Goal: Transaction & Acquisition: Purchase product/service

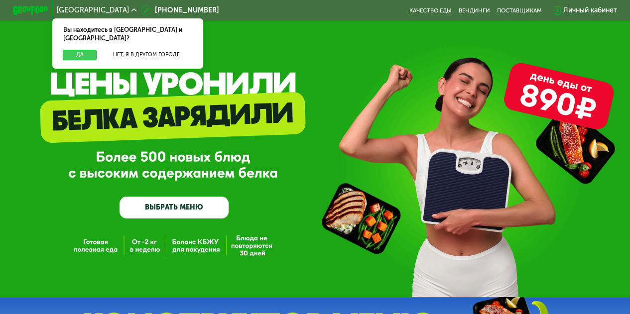
click at [77, 50] on button "Да" at bounding box center [80, 55] width 34 height 10
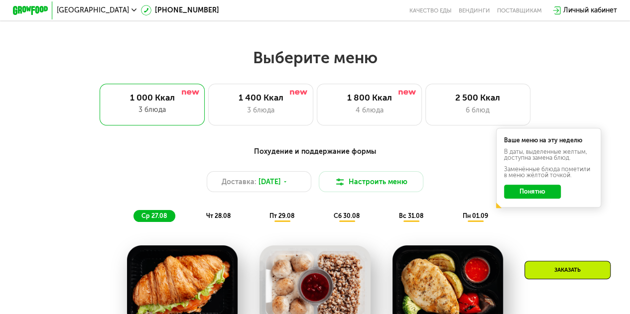
scroll to position [360, 0]
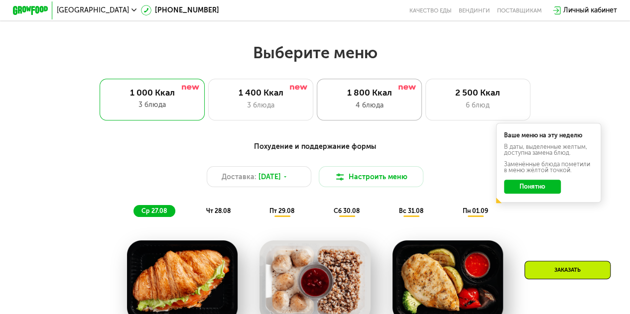
click at [384, 109] on div "4 блюда" at bounding box center [369, 105] width 87 height 10
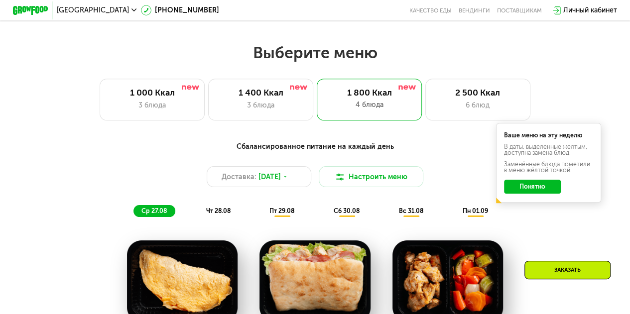
click at [537, 194] on button "Понятно" at bounding box center [532, 187] width 56 height 14
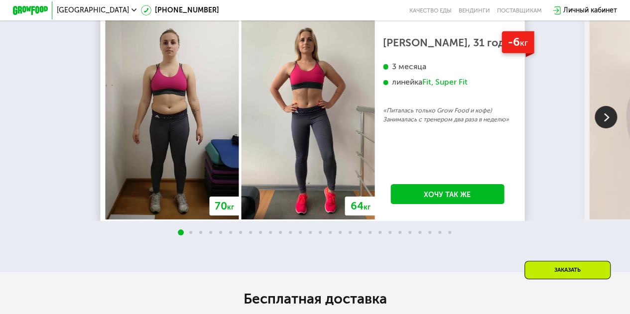
scroll to position [1576, 0]
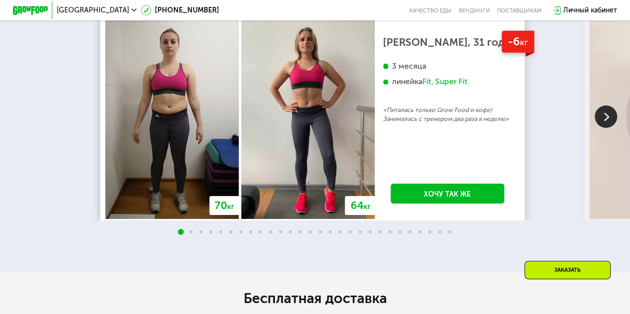
click at [608, 128] on img at bounding box center [606, 117] width 22 height 22
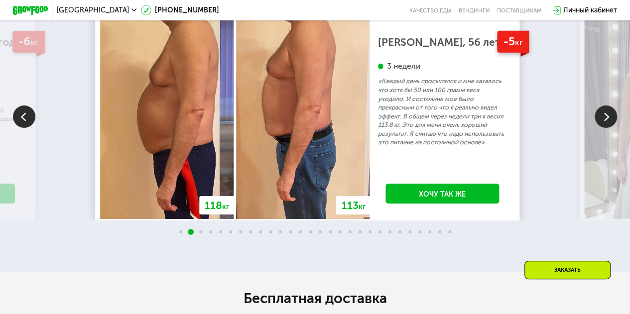
click at [608, 128] on img at bounding box center [606, 117] width 22 height 22
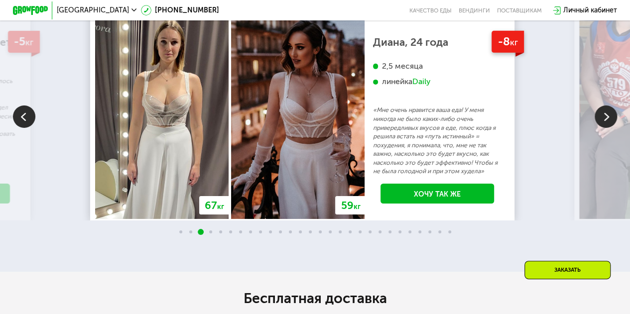
click at [606, 128] on img at bounding box center [606, 117] width 22 height 22
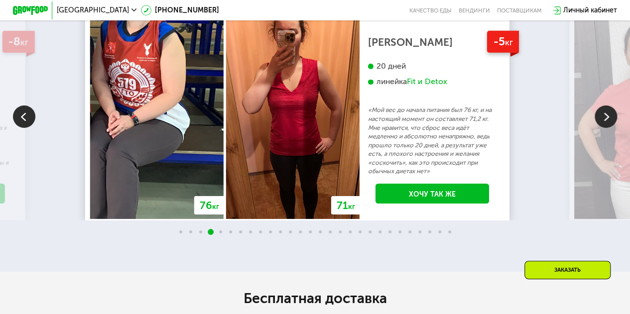
click at [30, 127] on img at bounding box center [24, 117] width 22 height 22
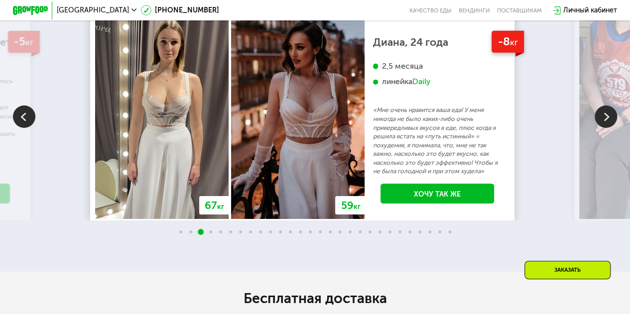
click at [604, 128] on img at bounding box center [606, 117] width 22 height 22
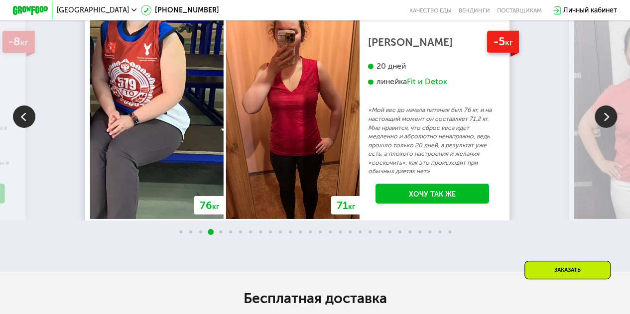
click at [604, 128] on img at bounding box center [606, 117] width 22 height 22
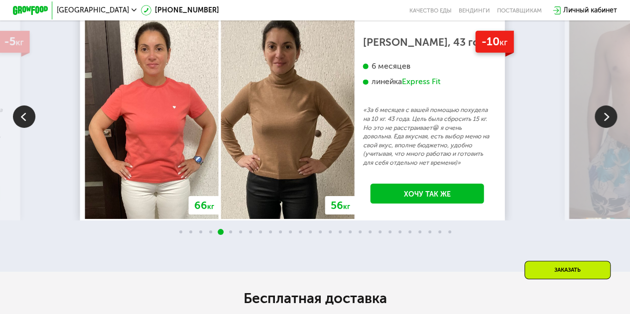
click at [604, 128] on img at bounding box center [606, 117] width 22 height 22
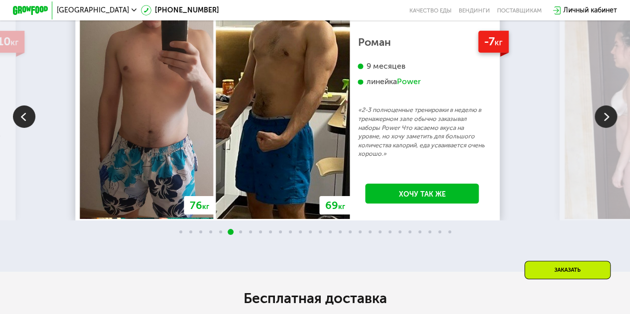
click at [604, 128] on img at bounding box center [606, 117] width 22 height 22
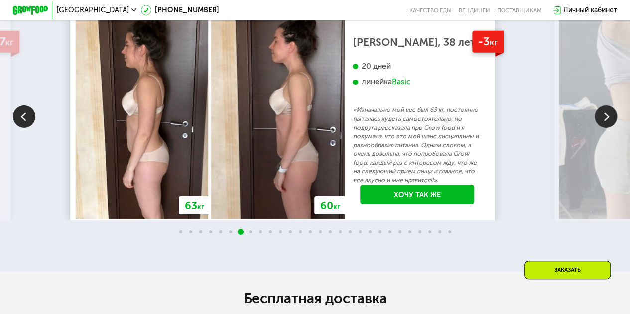
click at [604, 128] on img at bounding box center [606, 117] width 22 height 22
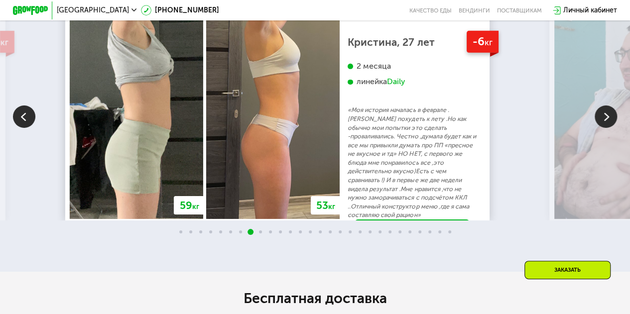
click at [604, 128] on img at bounding box center [606, 117] width 22 height 22
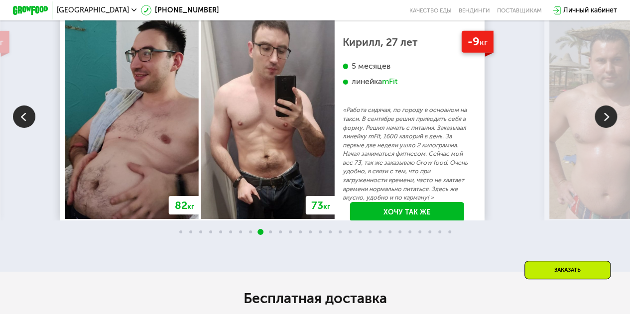
click at [604, 128] on img at bounding box center [606, 117] width 22 height 22
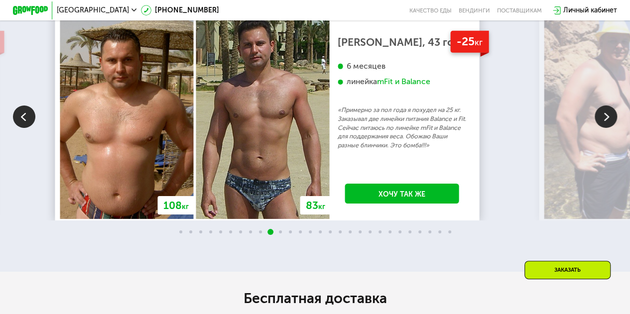
click at [604, 128] on img at bounding box center [606, 117] width 22 height 22
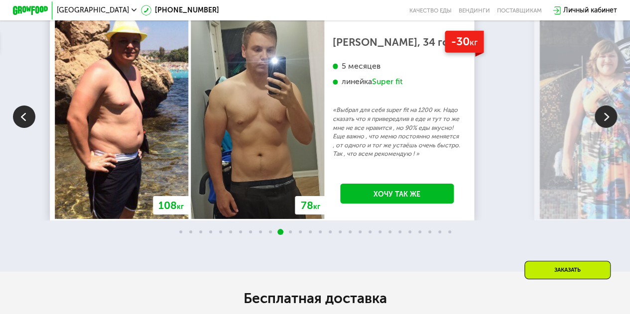
click at [606, 128] on img at bounding box center [606, 117] width 22 height 22
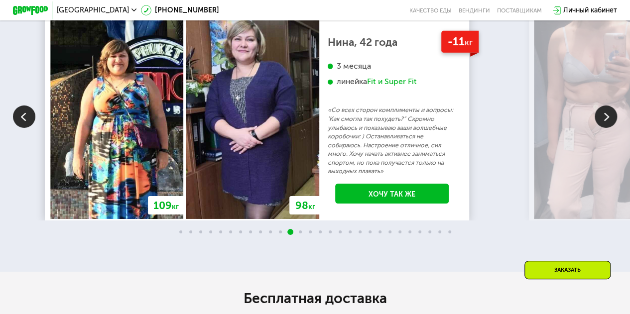
click at [28, 123] on img at bounding box center [24, 117] width 22 height 22
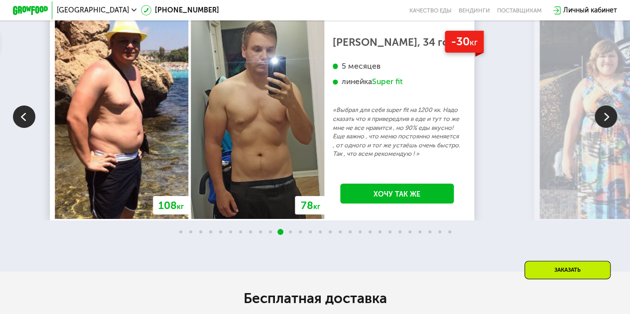
click at [28, 123] on img at bounding box center [24, 117] width 22 height 22
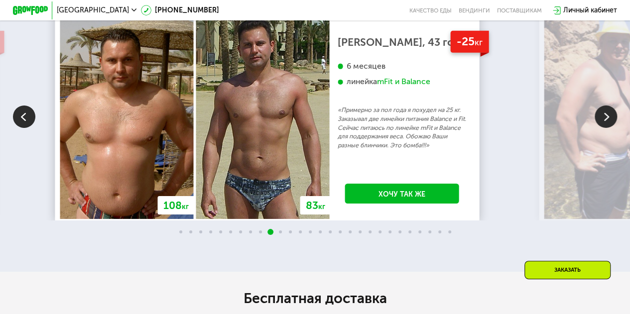
click at [605, 128] on img at bounding box center [606, 117] width 22 height 22
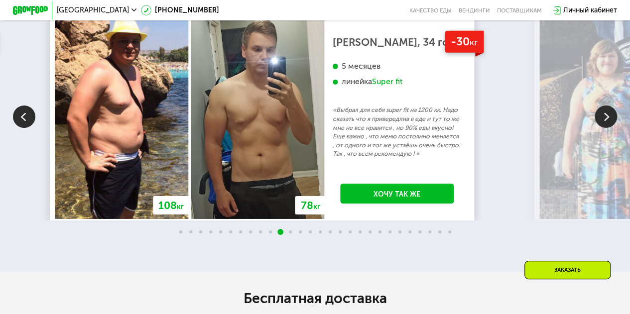
click at [28, 128] on img at bounding box center [24, 117] width 22 height 22
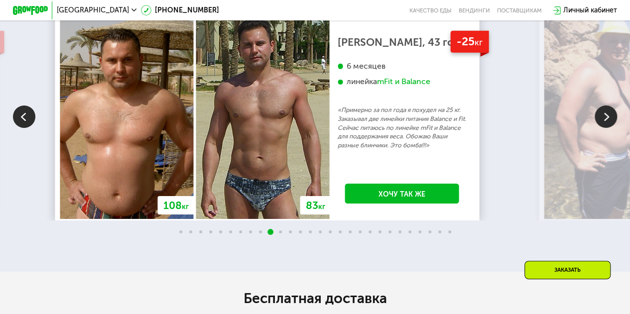
click at [606, 128] on img at bounding box center [606, 117] width 22 height 22
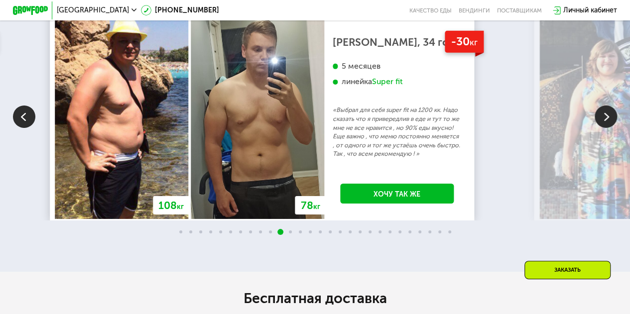
click at [606, 128] on img at bounding box center [606, 117] width 22 height 22
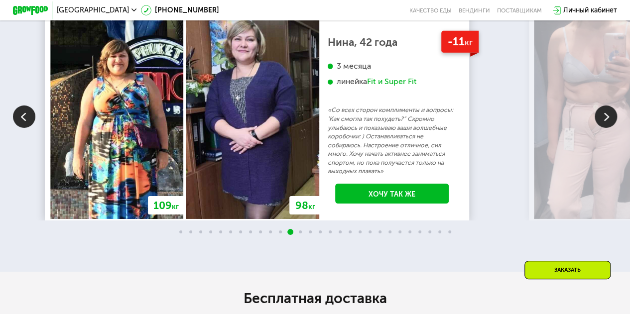
click at [606, 128] on img at bounding box center [606, 117] width 22 height 22
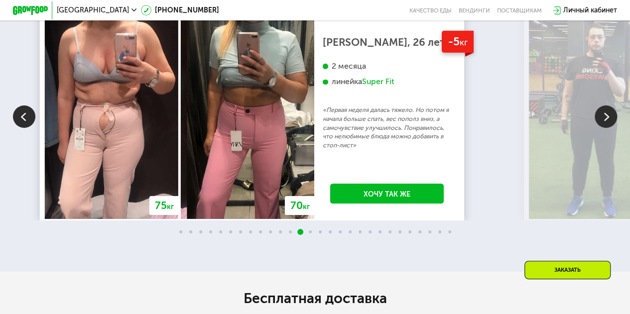
click at [606, 128] on img at bounding box center [606, 117] width 22 height 22
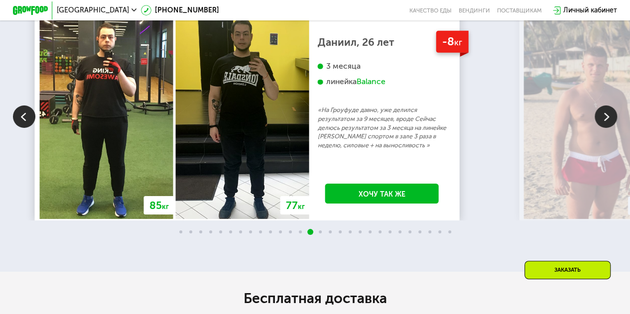
click at [606, 128] on img at bounding box center [606, 117] width 22 height 22
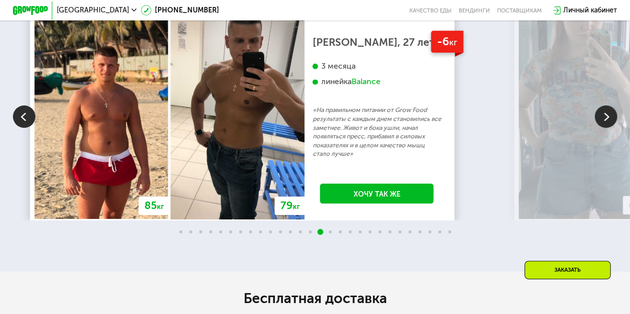
click at [606, 128] on img at bounding box center [606, 117] width 22 height 22
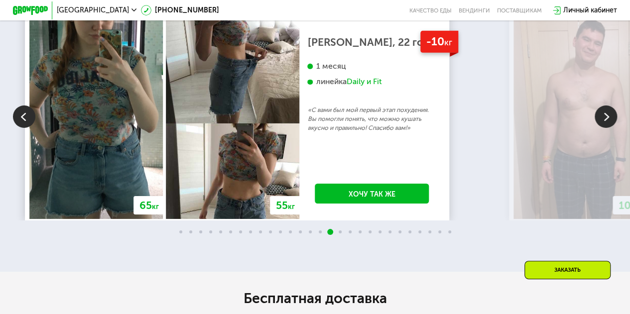
click at [606, 128] on img at bounding box center [606, 117] width 22 height 22
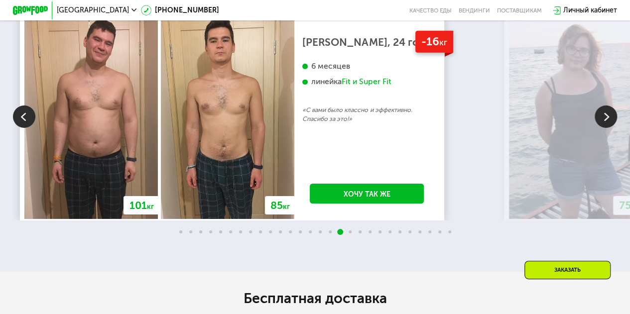
click at [606, 128] on img at bounding box center [606, 117] width 22 height 22
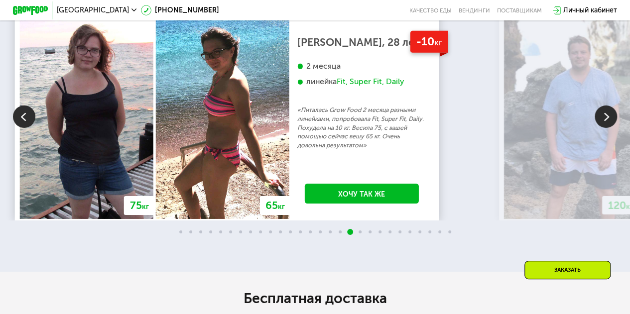
click at [606, 128] on img at bounding box center [606, 117] width 22 height 22
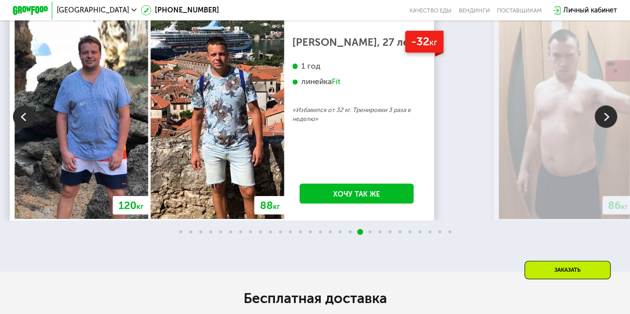
click at [606, 128] on img at bounding box center [606, 117] width 22 height 22
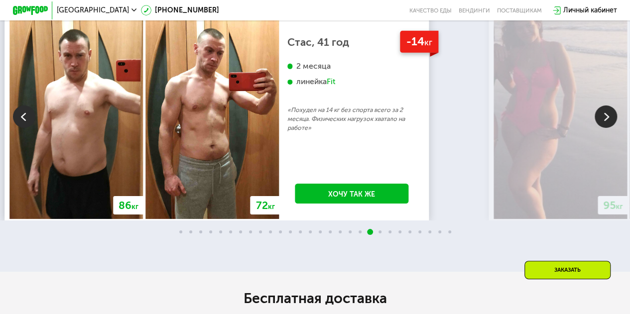
click at [606, 128] on img at bounding box center [606, 117] width 22 height 22
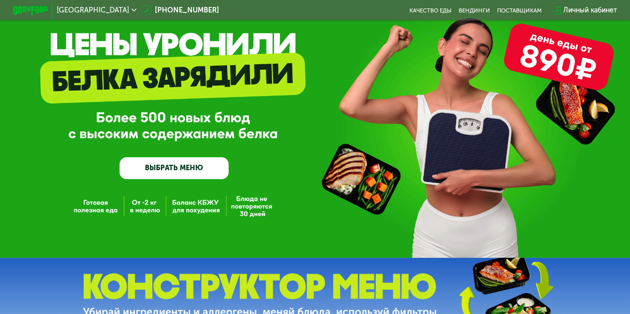
scroll to position [0, 0]
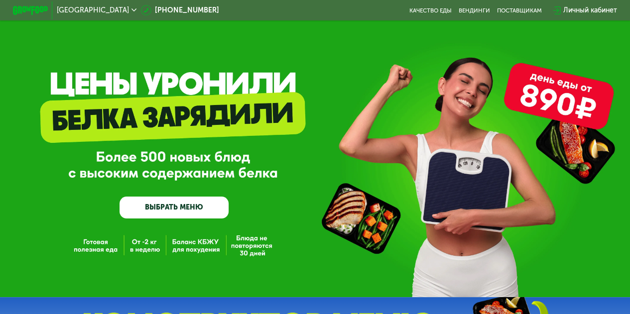
click at [519, 6] on div "Москва 8 (800) 555-21-78 Качество еды Вендинги поставщикам Личный кабинет" at bounding box center [315, 9] width 613 height 19
click at [484, 7] on link "Вендинги" at bounding box center [474, 10] width 31 height 7
click at [435, 10] on link "Качество еды" at bounding box center [431, 10] width 42 height 7
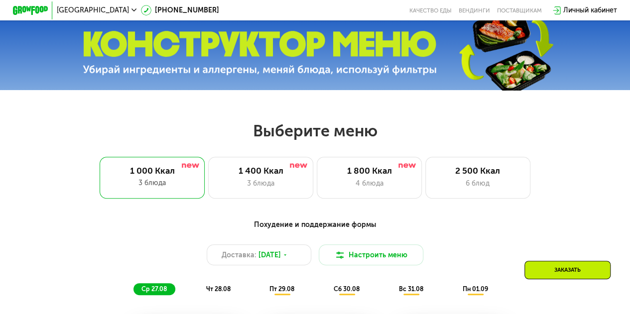
scroll to position [261, 0]
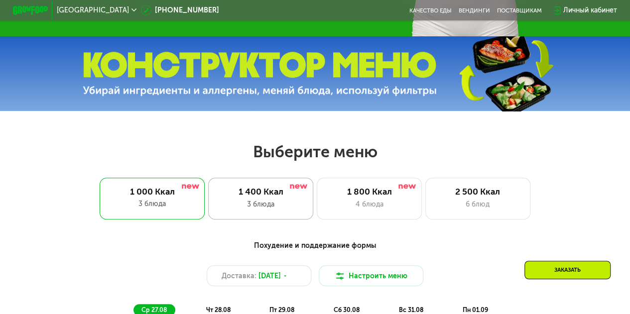
click at [317, 202] on div "1 400 Ккал 3 блюда" at bounding box center [369, 199] width 105 height 42
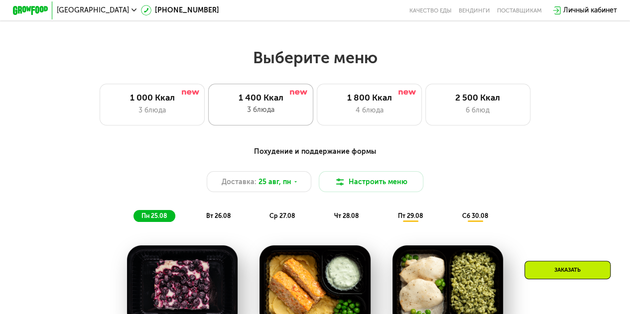
scroll to position [349, 0]
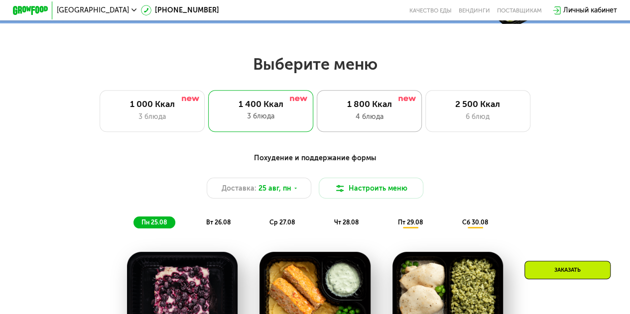
click at [381, 119] on div "4 блюда" at bounding box center [369, 117] width 87 height 10
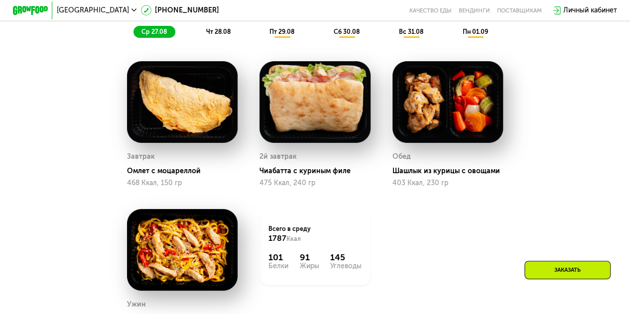
scroll to position [540, 0]
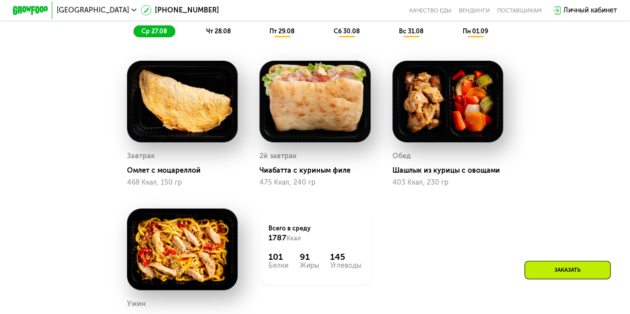
click at [210, 35] on span "чт 28.08" at bounding box center [218, 30] width 24 height 7
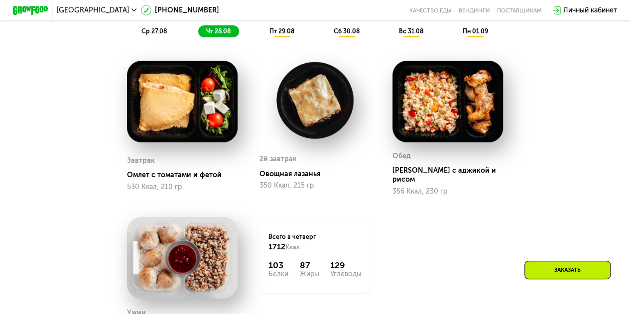
click at [279, 34] on span "пт 29.08" at bounding box center [282, 30] width 25 height 7
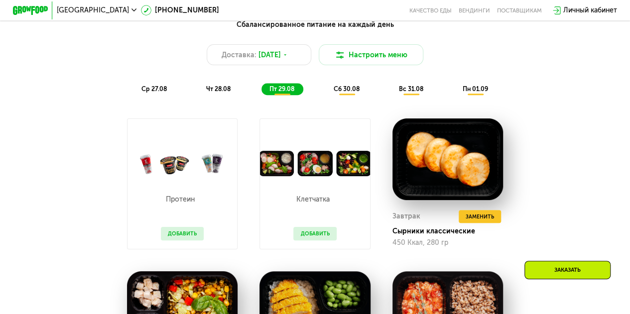
scroll to position [477, 0]
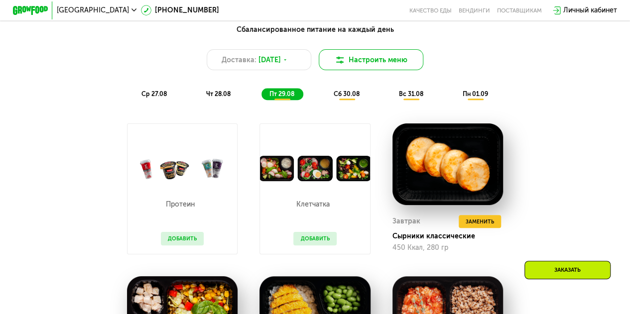
click at [356, 63] on button "Настроить меню" at bounding box center [371, 59] width 105 height 21
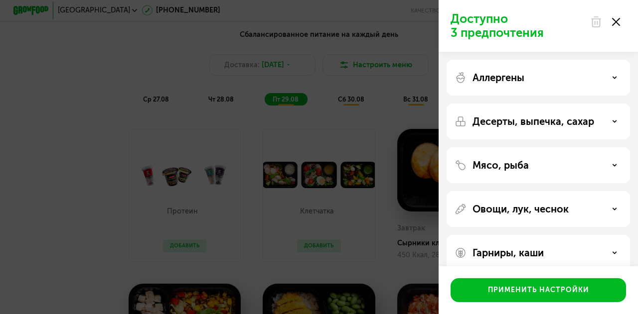
click at [598, 121] on div "Десерты, выпечка, сахар" at bounding box center [537, 122] width 167 height 12
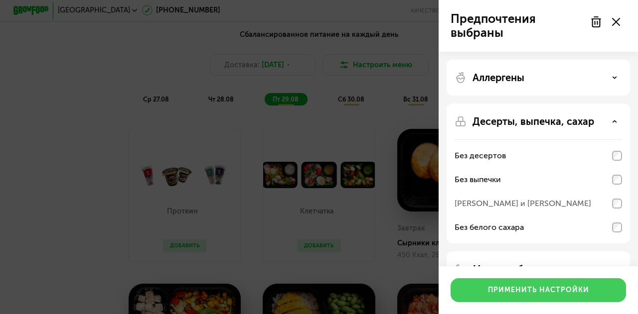
click at [555, 296] on div "Применить настройки" at bounding box center [538, 291] width 101 height 10
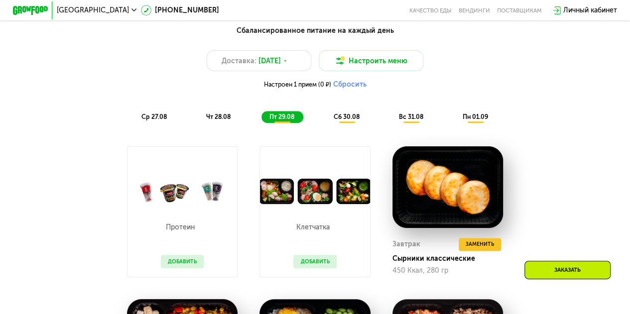
scroll to position [470, 0]
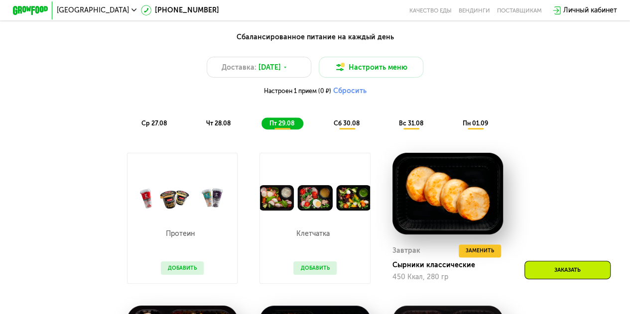
click at [345, 127] on span "сб 30.08" at bounding box center [347, 123] width 26 height 7
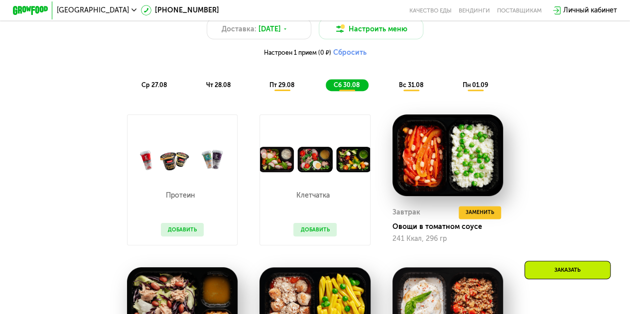
scroll to position [508, 0]
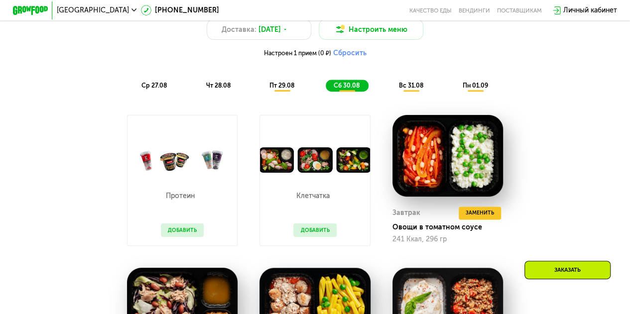
click at [406, 89] on span "вс 31.08" at bounding box center [411, 85] width 24 height 7
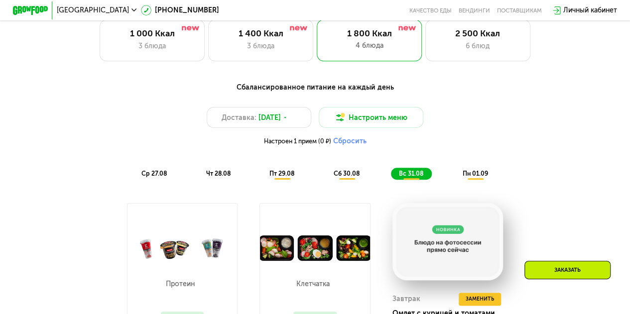
scroll to position [426, 0]
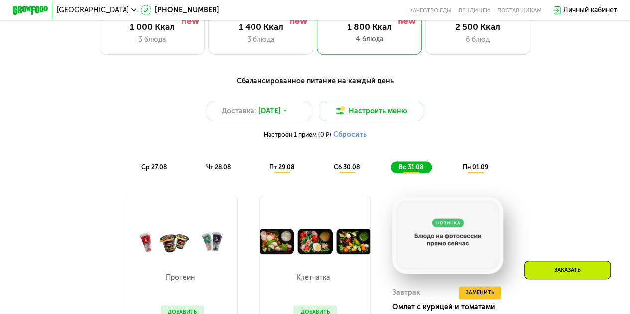
click at [472, 171] on span "пн 01.09" at bounding box center [474, 166] width 25 height 7
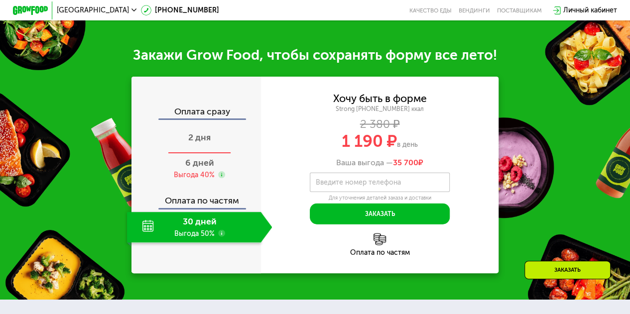
scroll to position [1043, 0]
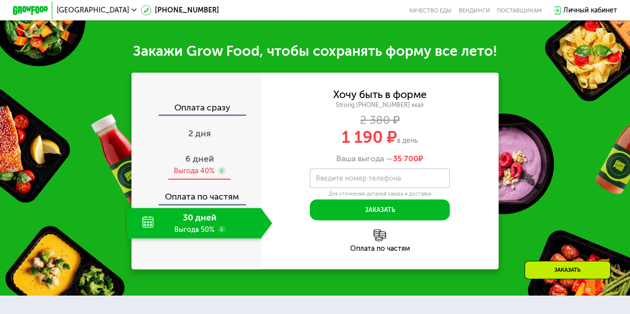
click at [200, 164] on span "6 дней" at bounding box center [199, 158] width 29 height 11
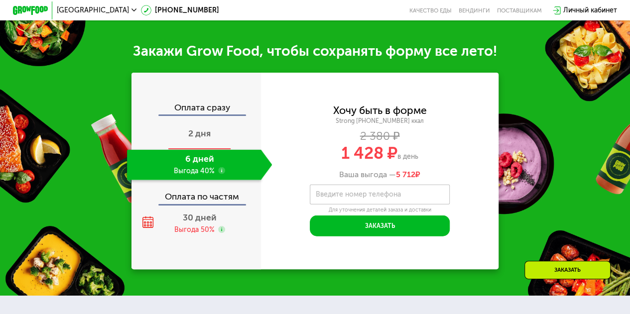
click at [202, 136] on div "2 дня" at bounding box center [200, 134] width 146 height 30
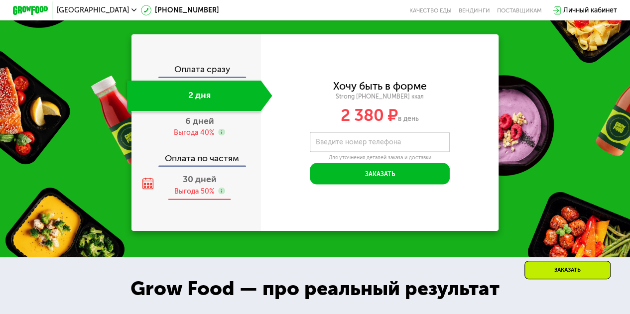
scroll to position [915, 0]
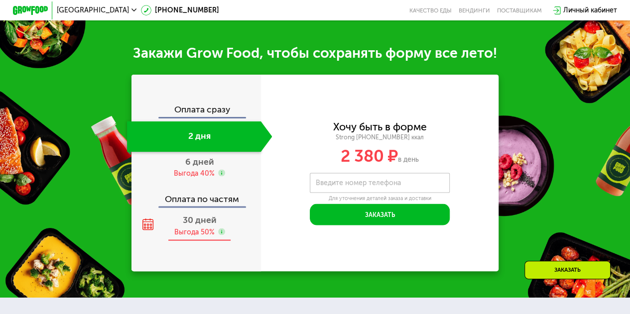
click at [197, 237] on div "Выгода 50%" at bounding box center [194, 231] width 40 height 9
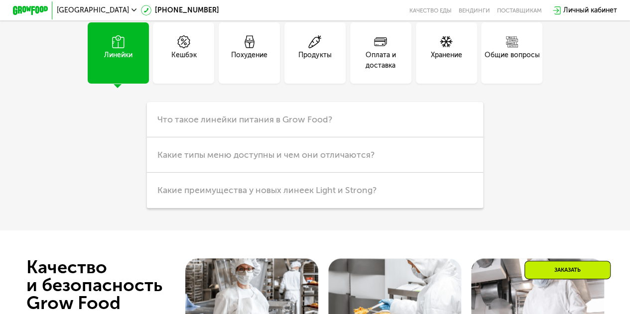
scroll to position [2250, 0]
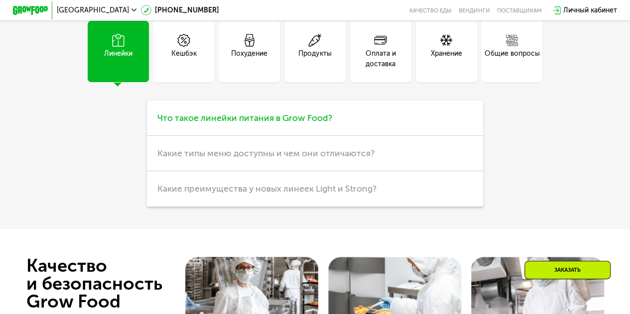
click at [245, 124] on span "Что такое линейки питания в Grow Food?" at bounding box center [244, 118] width 175 height 11
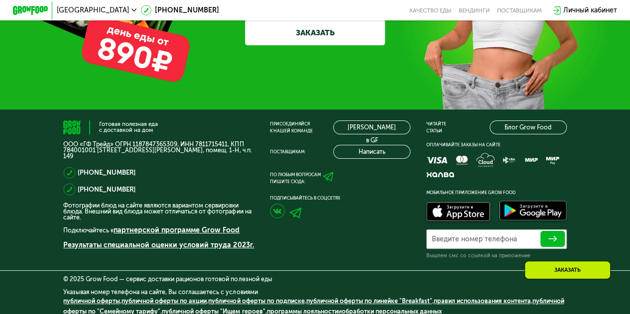
scroll to position [2811, 0]
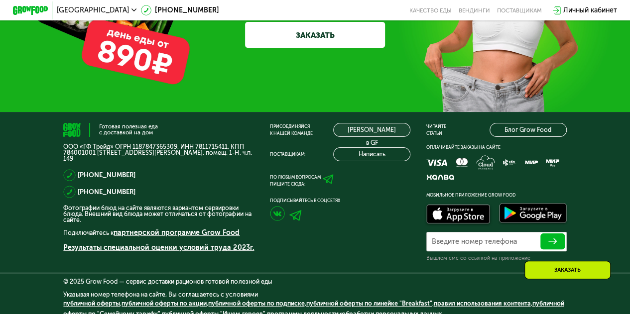
click at [378, 137] on link "[PERSON_NAME] в GF" at bounding box center [371, 130] width 77 height 14
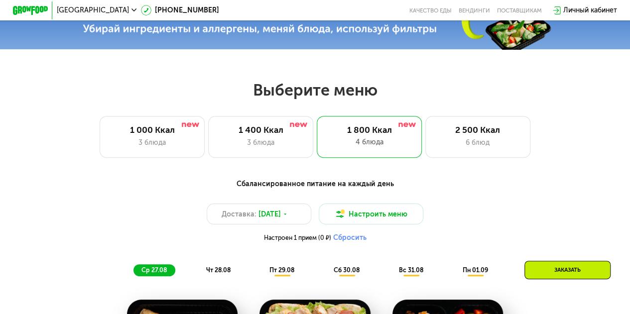
scroll to position [339, 0]
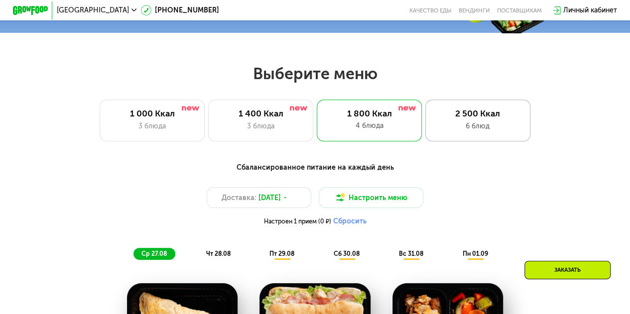
click at [478, 123] on div "2 500 Ккал 6 блюд" at bounding box center [478, 121] width 105 height 42
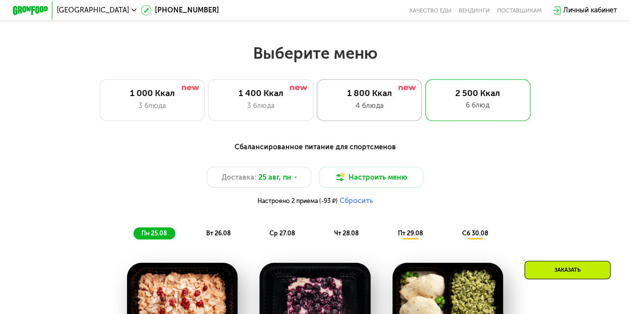
scroll to position [359, 0]
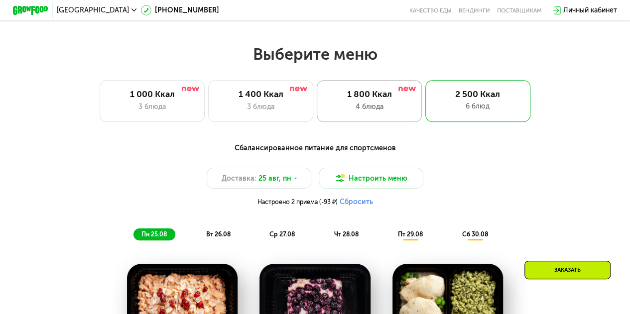
click at [374, 106] on div "4 блюда" at bounding box center [369, 107] width 87 height 10
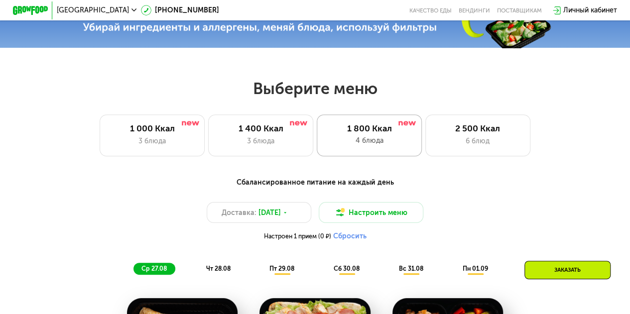
scroll to position [324, 0]
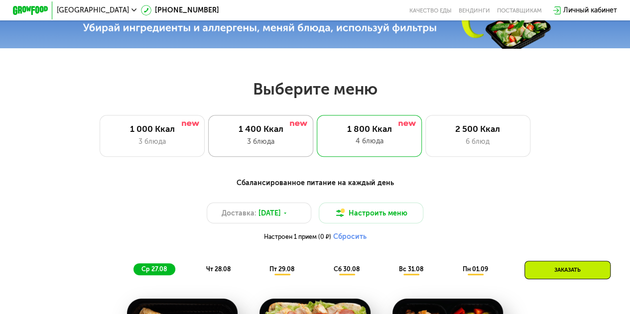
click at [275, 146] on div "3 блюда" at bounding box center [261, 142] width 87 height 10
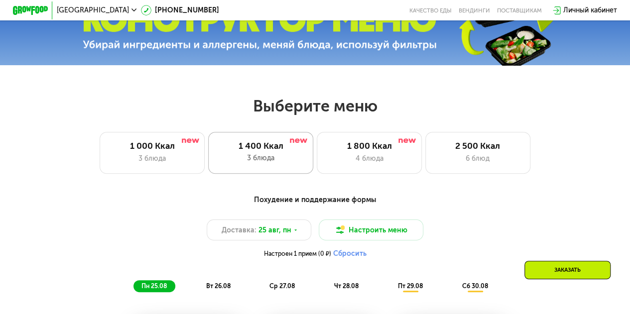
scroll to position [290, 0]
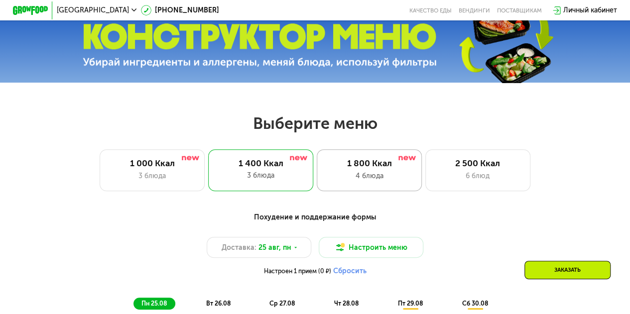
click at [368, 169] on div "1 800 Ккал" at bounding box center [369, 163] width 87 height 10
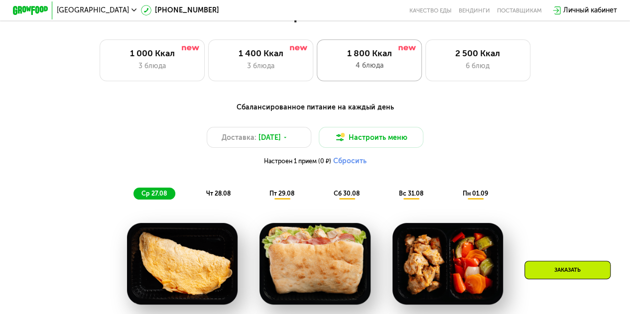
scroll to position [399, 0]
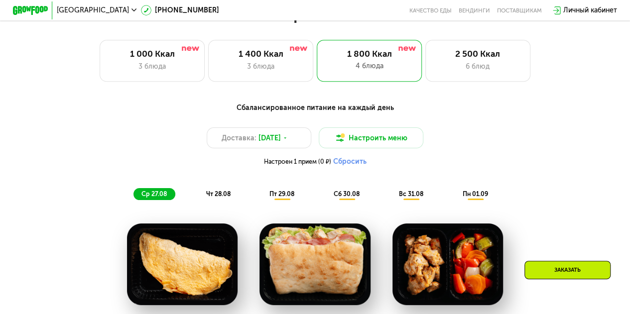
click at [217, 198] on span "чт 28.08" at bounding box center [218, 193] width 24 height 7
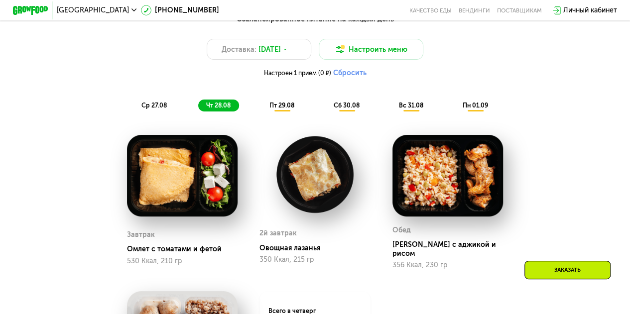
scroll to position [487, 0]
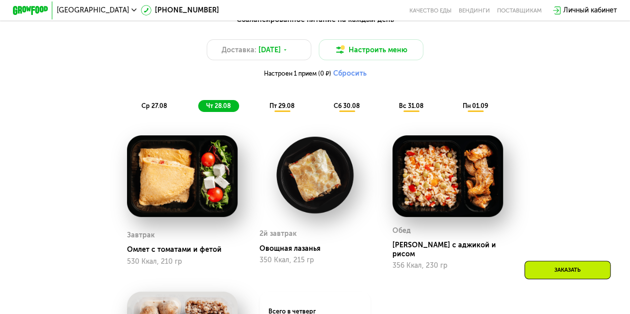
click at [326, 106] on div "пт 29.08" at bounding box center [347, 106] width 42 height 12
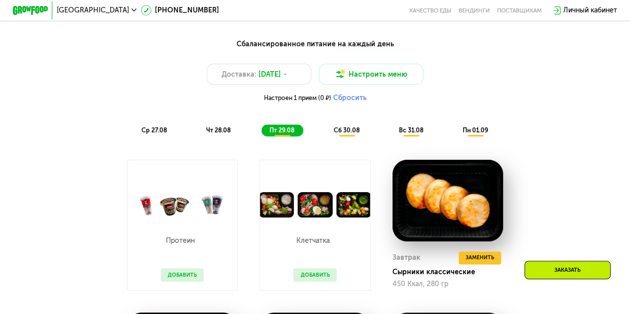
scroll to position [462, 0]
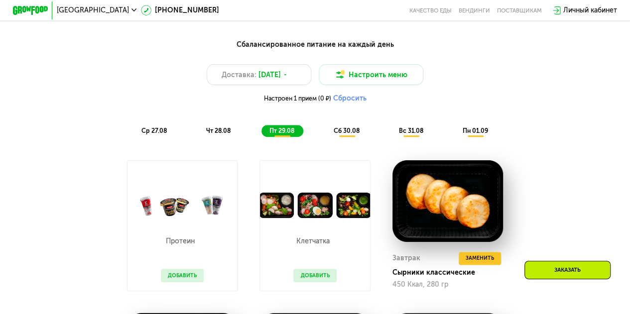
click at [391, 138] on div "сб 30.08" at bounding box center [411, 131] width 41 height 12
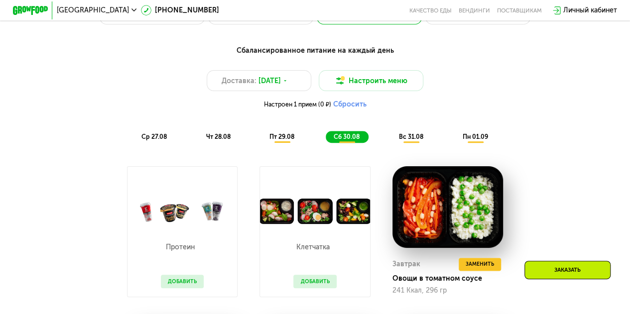
scroll to position [443, 0]
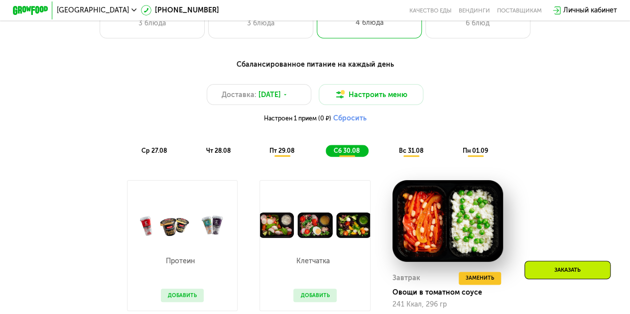
click at [413, 153] on span "вс 31.08" at bounding box center [411, 150] width 24 height 7
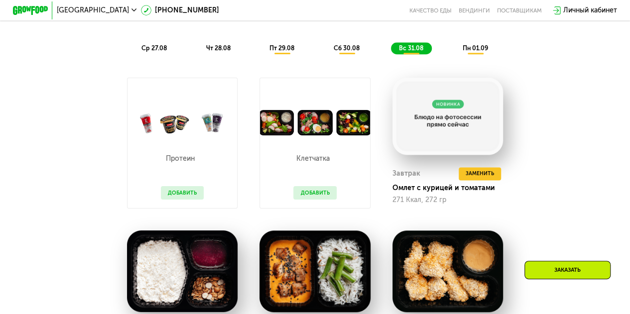
scroll to position [550, 0]
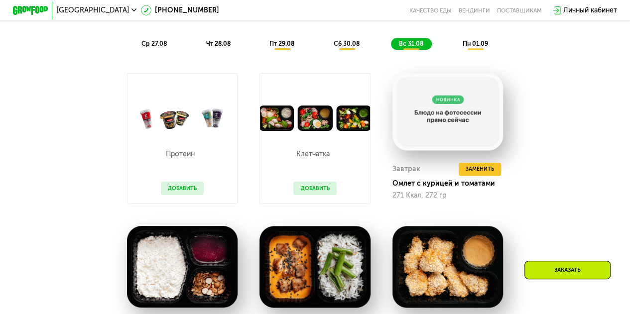
click at [562, 104] on div "Сбалансированное питание на каждый день Доставка: 26 авг, вт Настроить меню Нас…" at bounding box center [314, 217] width 539 height 540
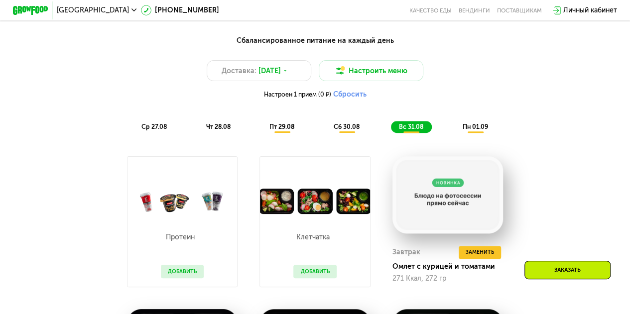
scroll to position [462, 0]
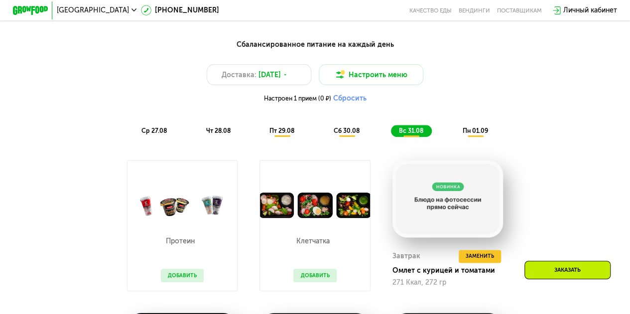
click at [477, 135] on span "пн 01.09" at bounding box center [474, 130] width 25 height 7
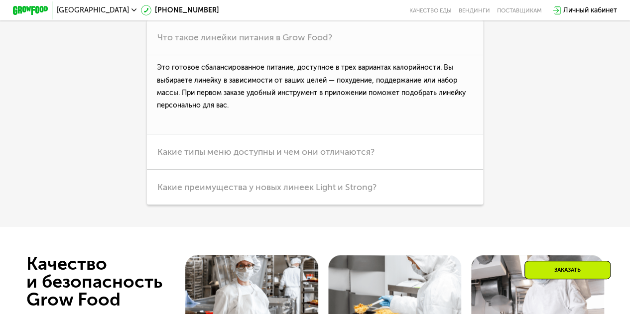
scroll to position [2434, 0]
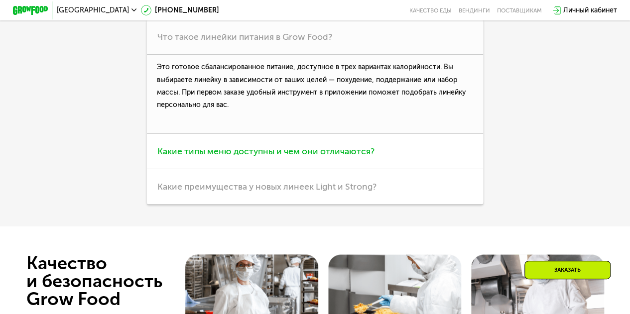
click at [300, 169] on h3 "Какие типы меню доступны и чем они отличаются?" at bounding box center [315, 151] width 336 height 35
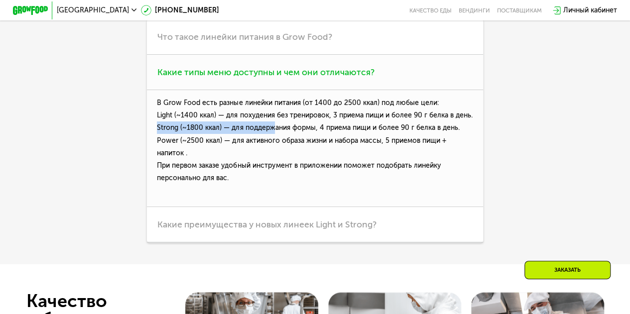
drag, startPoint x: 156, startPoint y: 152, endPoint x: 273, endPoint y: 155, distance: 116.6
click at [273, 155] on p "В Grow Food есть разные линейки питания (от 1400 до 2500 ккал) под любые цели: …" at bounding box center [315, 148] width 336 height 117
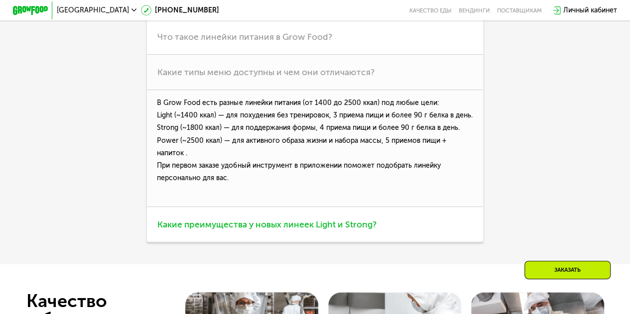
click at [230, 240] on h3 "Какие преимущества у новых линеек Light и Strong?" at bounding box center [315, 224] width 336 height 35
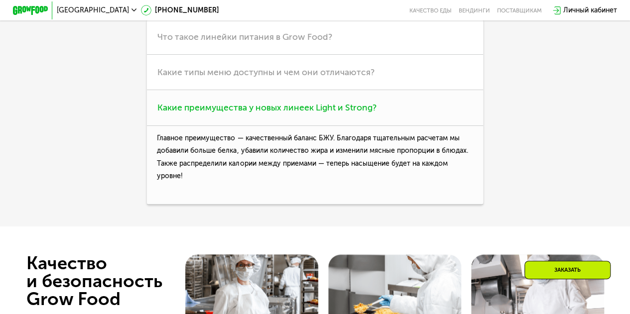
click at [265, 113] on span "Какие преимущества у новых линеек Light и Strong?" at bounding box center [266, 107] width 219 height 11
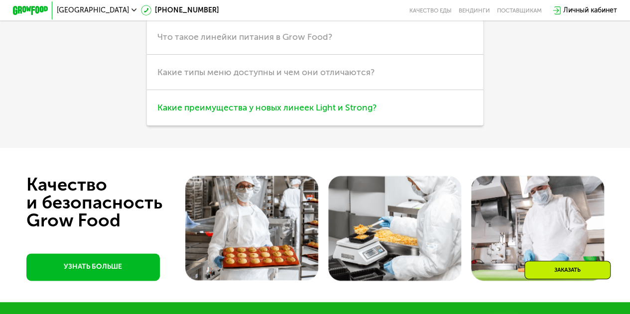
click at [265, 113] on span "Какие преимущества у новых линеек Light и Strong?" at bounding box center [266, 107] width 219 height 11
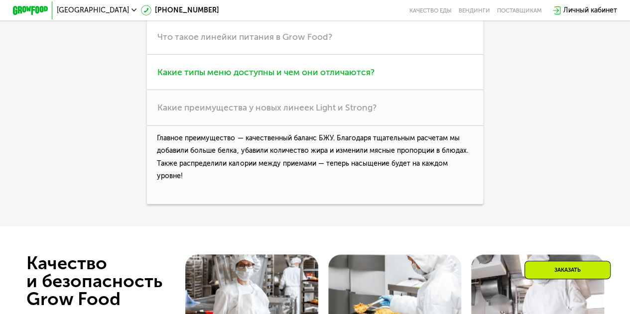
click at [273, 90] on h3 "Какие типы меню доступны и чем они отличаются?" at bounding box center [315, 72] width 336 height 35
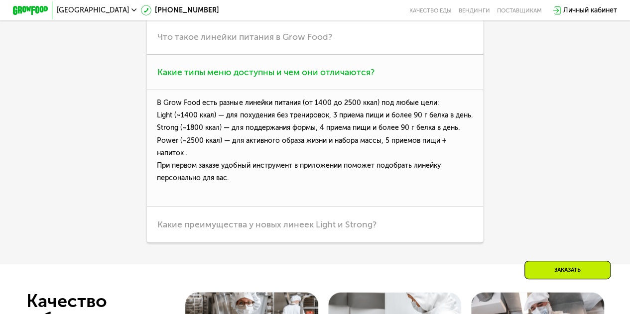
click at [263, 78] on span "Какие типы меню доступны и чем они отличаются?" at bounding box center [265, 72] width 217 height 11
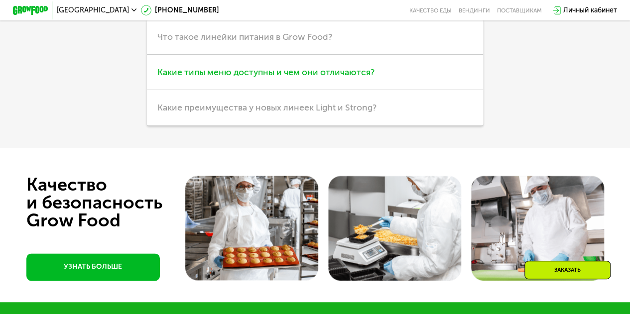
click at [263, 78] on span "Какие типы меню доступны и чем они отличаются?" at bounding box center [265, 72] width 217 height 11
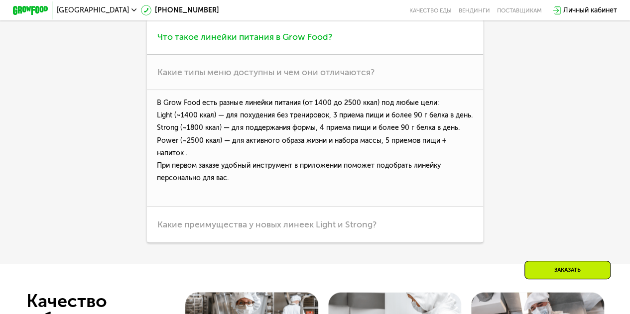
click at [277, 42] on span "Что такое линейки питания в Grow Food?" at bounding box center [244, 36] width 175 height 11
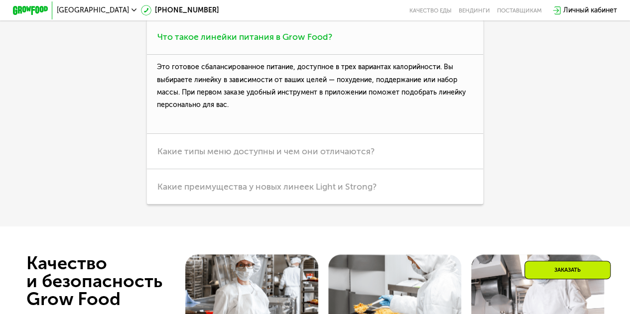
click at [277, 42] on span "Что такое линейки питания в Grow Food?" at bounding box center [244, 36] width 175 height 11
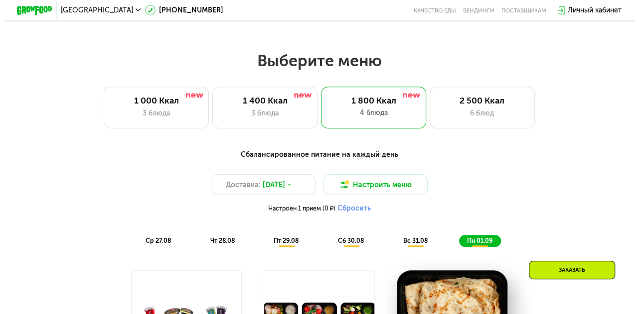
scroll to position [357, 0]
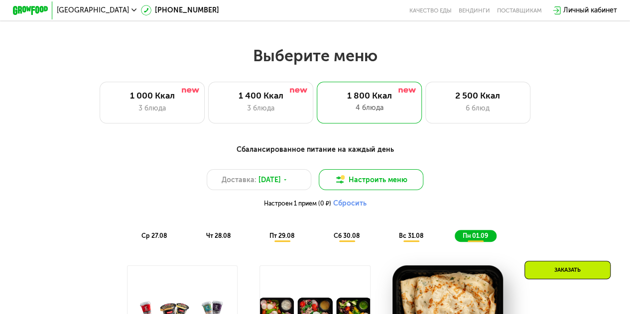
click at [377, 182] on button "Настроить меню" at bounding box center [371, 179] width 105 height 21
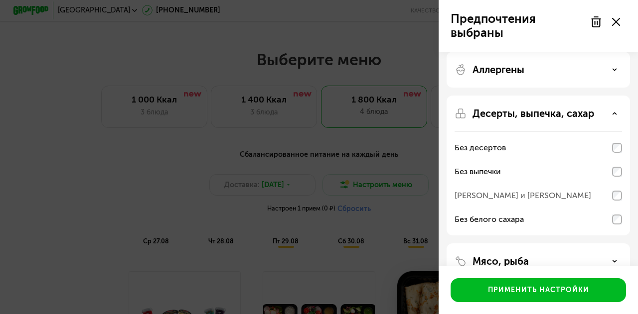
scroll to position [0, 0]
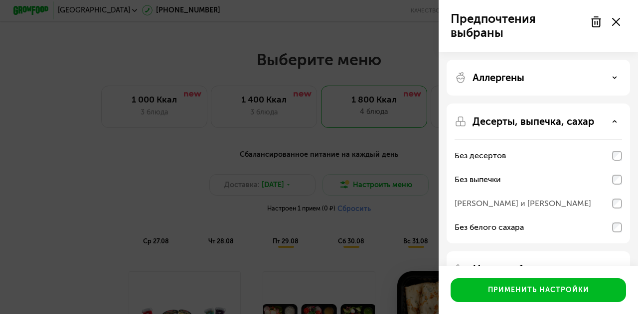
click at [612, 82] on div "Аллергены" at bounding box center [537, 78] width 167 height 12
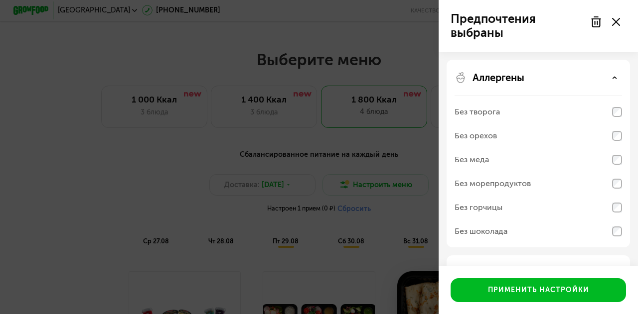
click at [615, 78] on use at bounding box center [614, 77] width 3 height 1
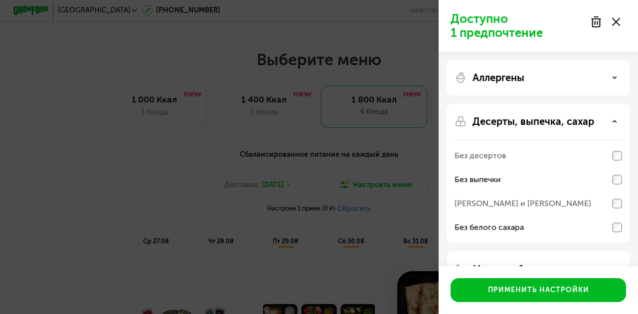
click at [608, 78] on div "Аллергены" at bounding box center [537, 78] width 167 height 12
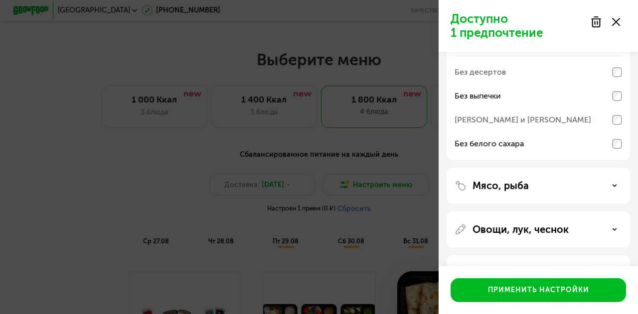
scroll to position [270, 0]
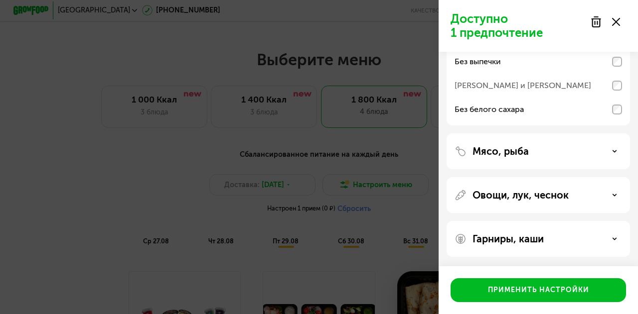
click at [534, 177] on div "Мясо, рыба" at bounding box center [538, 195] width 183 height 36
click at [553, 154] on div "Мясо, рыба" at bounding box center [537, 152] width 167 height 12
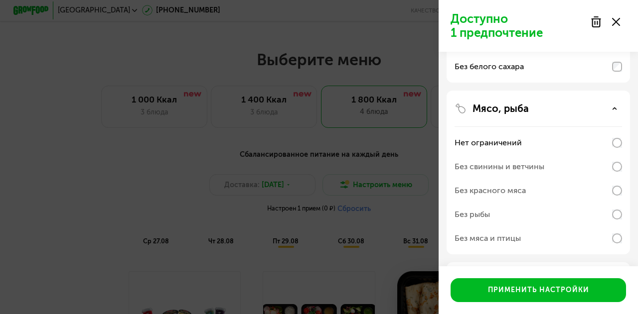
scroll to position [314, 0]
drag, startPoint x: 611, startPoint y: 163, endPoint x: 629, endPoint y: 168, distance: 18.8
click at [629, 262] on div "Мясо, рыба Нет ограничений Без свинины и ветчины Без красного мяса Без рыбы Без…" at bounding box center [538, 280] width 183 height 36
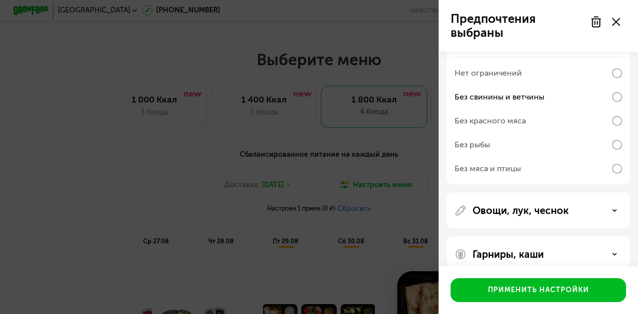
scroll to position [398, 0]
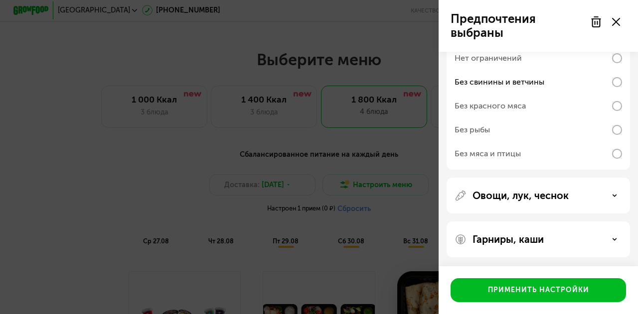
click at [563, 191] on p "Овощи, лук, чеснок" at bounding box center [520, 196] width 96 height 12
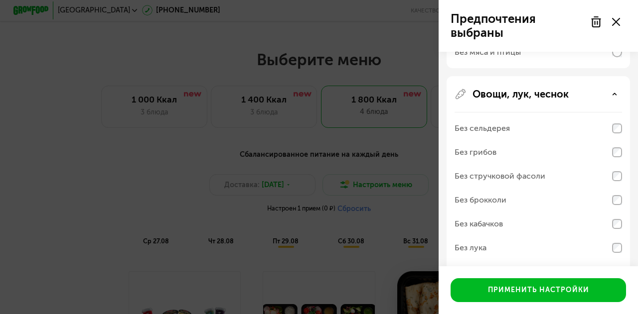
scroll to position [574, 0]
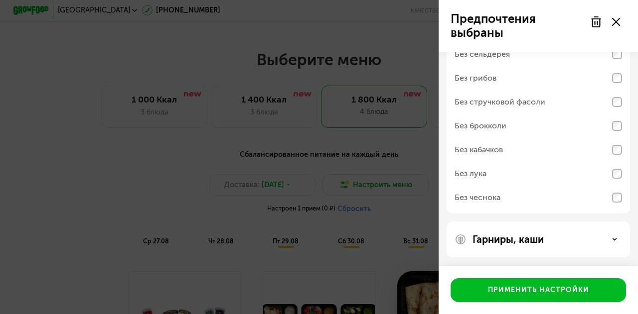
click at [543, 235] on p "Гарниры, каши" at bounding box center [507, 240] width 71 height 12
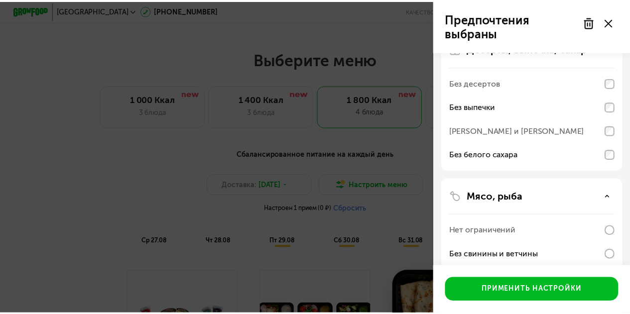
scroll to position [225, 0]
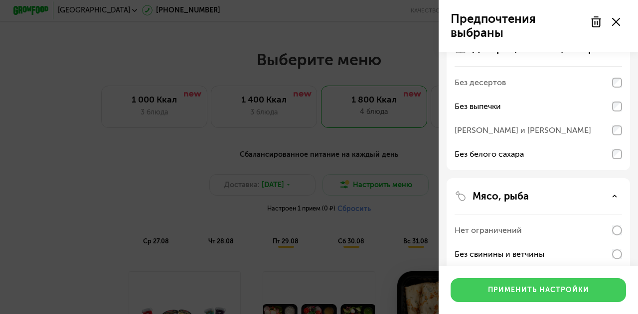
click at [536, 291] on div "Применить настройки" at bounding box center [538, 291] width 101 height 10
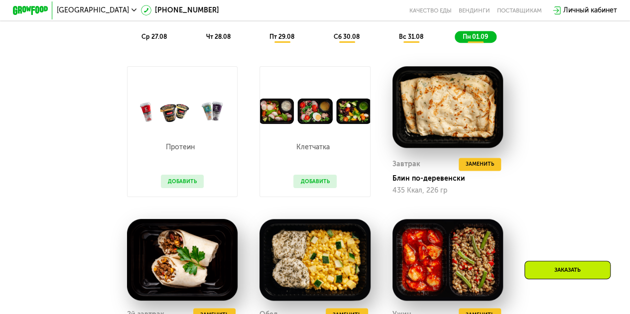
scroll to position [517, 0]
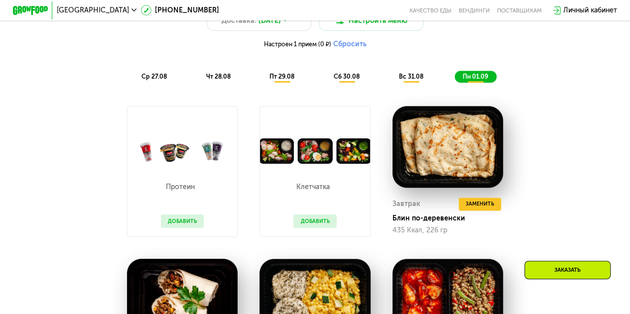
click at [158, 79] on span "ср 27.08" at bounding box center [154, 76] width 25 height 7
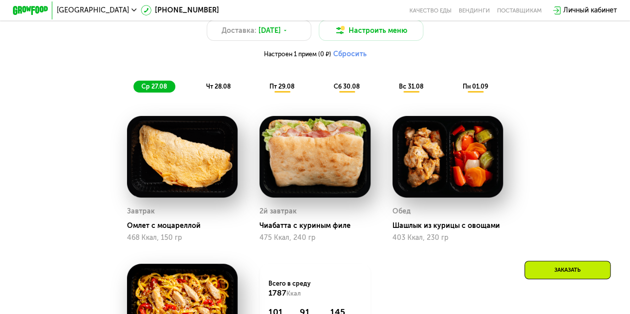
scroll to position [503, 0]
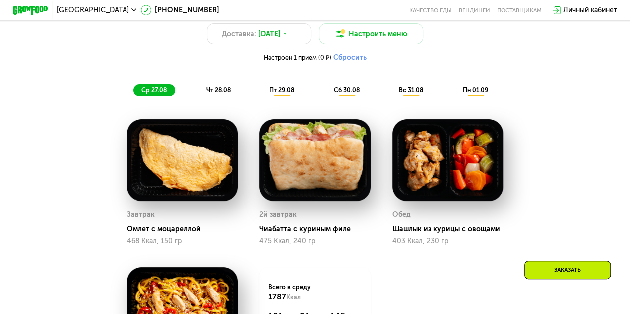
click at [212, 92] on span "чт 28.08" at bounding box center [218, 89] width 24 height 7
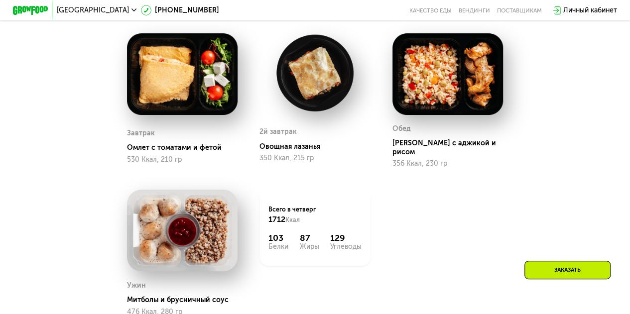
scroll to position [591, 0]
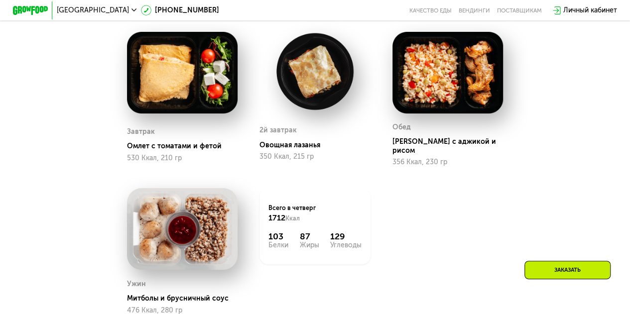
click at [212, 92] on img at bounding box center [182, 73] width 111 height 82
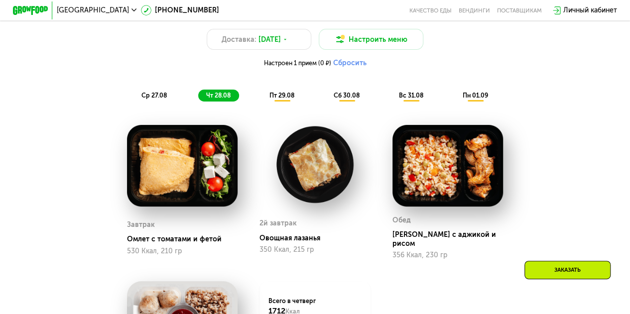
scroll to position [497, 0]
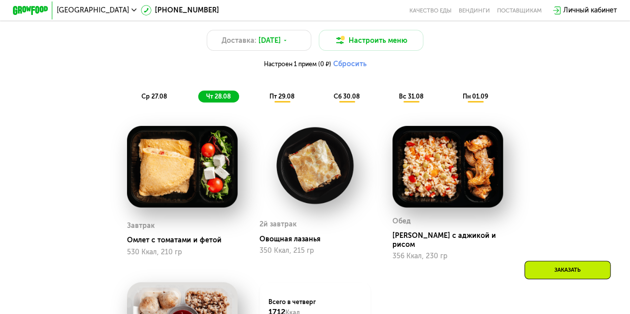
click at [279, 100] on span "пт 29.08" at bounding box center [282, 96] width 25 height 7
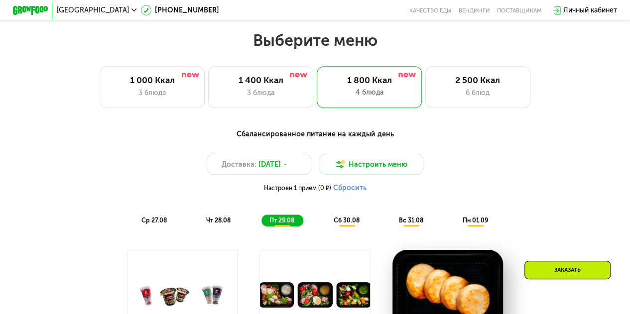
scroll to position [387, 0]
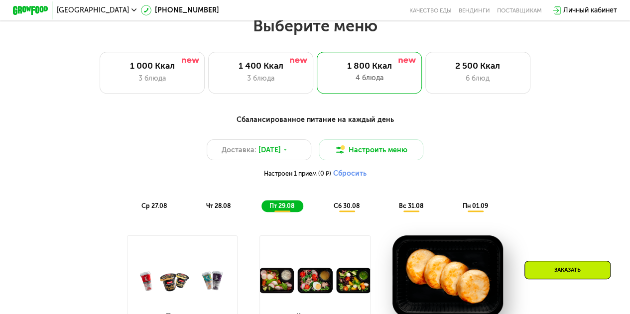
click at [391, 213] on div "сб 30.08" at bounding box center [411, 206] width 41 height 12
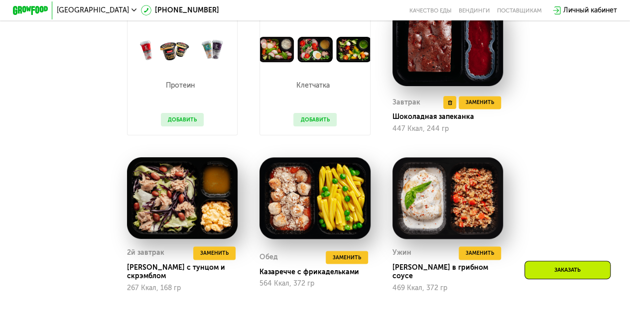
scroll to position [623, 0]
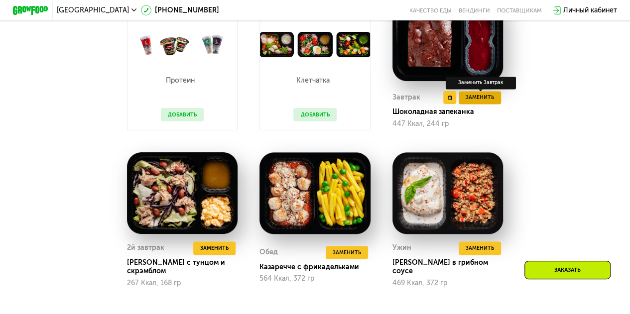
click at [481, 102] on span "Заменить" at bounding box center [480, 97] width 28 height 9
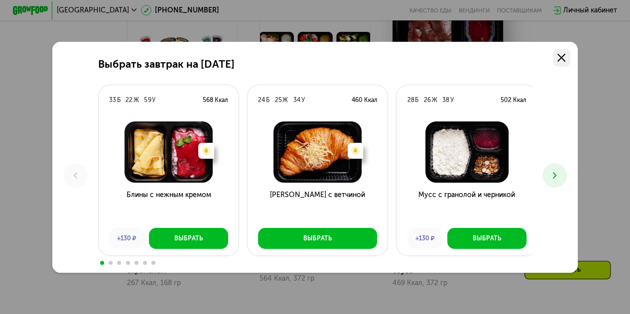
click at [557, 59] on link at bounding box center [561, 57] width 17 height 17
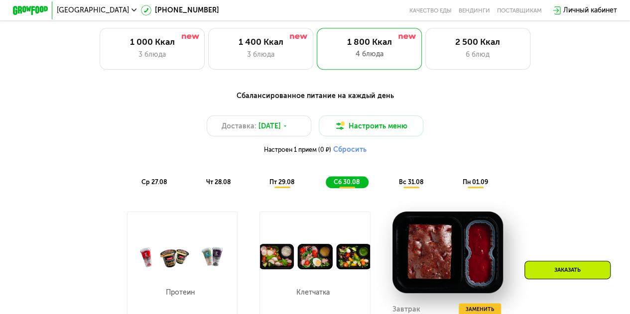
scroll to position [410, 0]
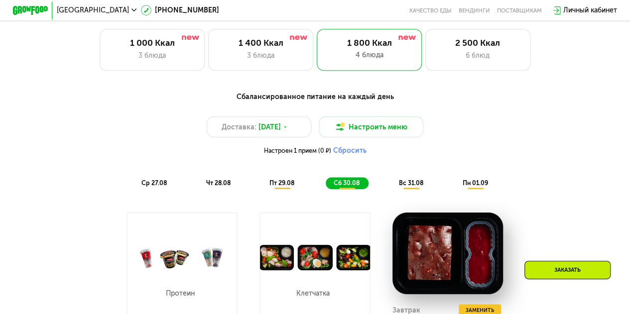
click at [408, 187] on span "вс 31.08" at bounding box center [411, 182] width 24 height 7
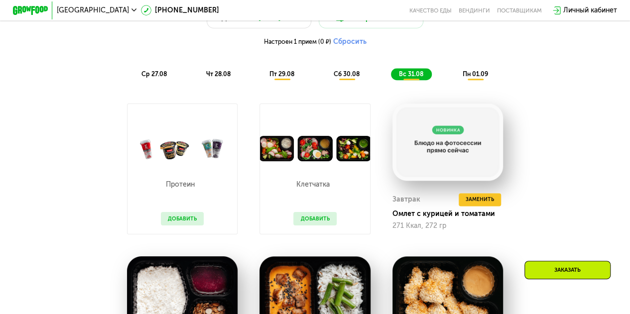
scroll to position [482, 0]
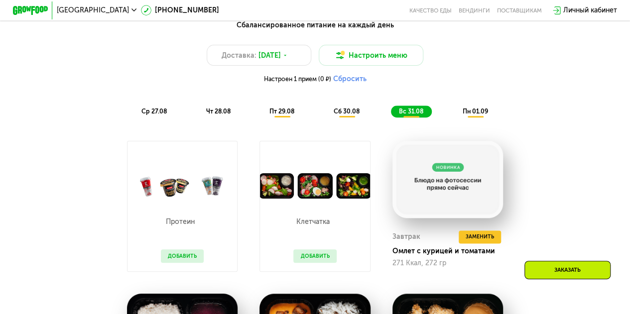
click at [481, 113] on span "пн 01.09" at bounding box center [474, 111] width 25 height 7
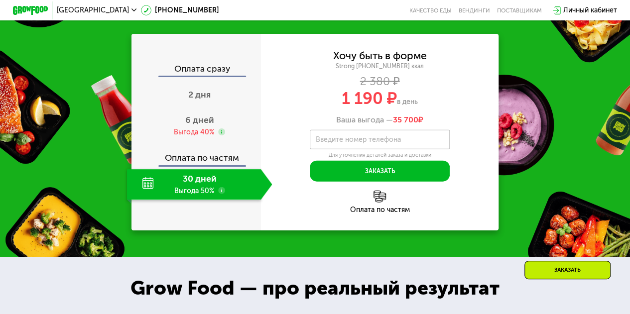
scroll to position [1092, 0]
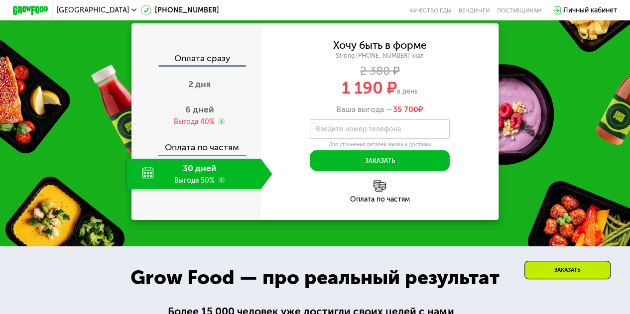
click at [196, 154] on div "Оплата по частям" at bounding box center [196, 145] width 129 height 20
click at [194, 127] on div "Выгода 40%" at bounding box center [194, 121] width 41 height 9
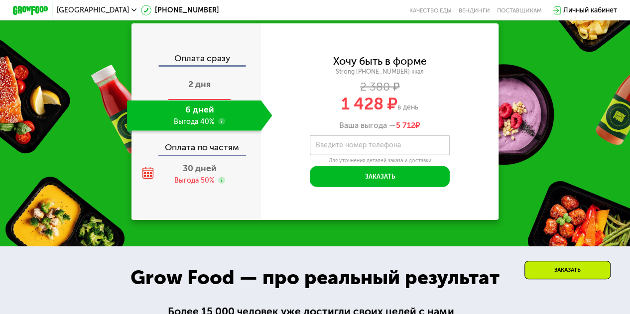
click at [203, 90] on span "2 дня" at bounding box center [199, 84] width 22 height 11
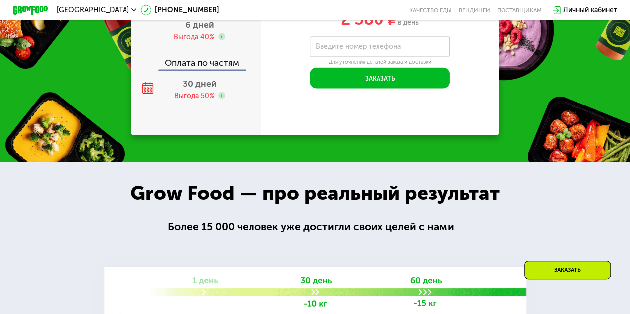
scroll to position [1006, 0]
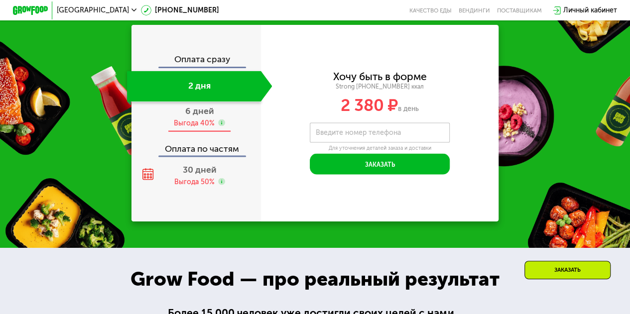
click at [203, 117] on span "6 дней" at bounding box center [199, 111] width 29 height 11
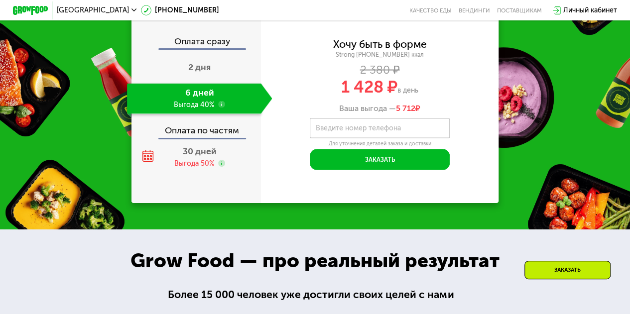
scroll to position [987, 0]
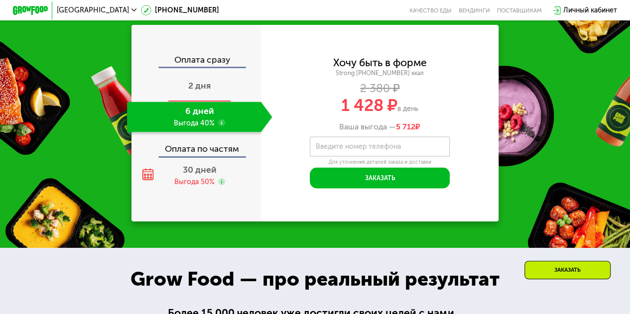
click at [210, 102] on div "2 дня" at bounding box center [200, 86] width 146 height 30
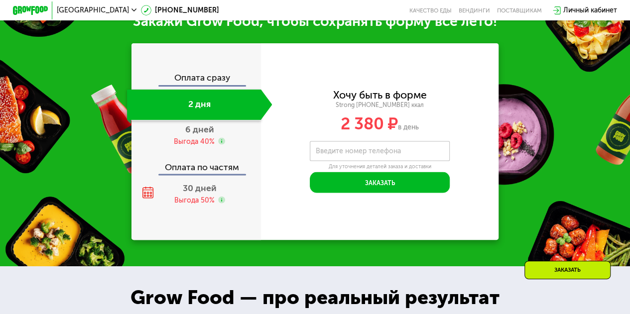
scroll to position [965, 0]
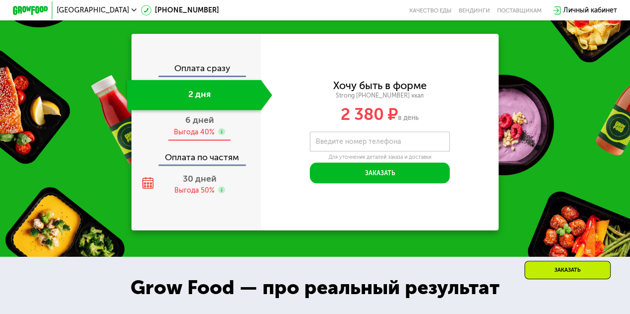
click at [200, 133] on div "Выгода 40%" at bounding box center [194, 132] width 41 height 9
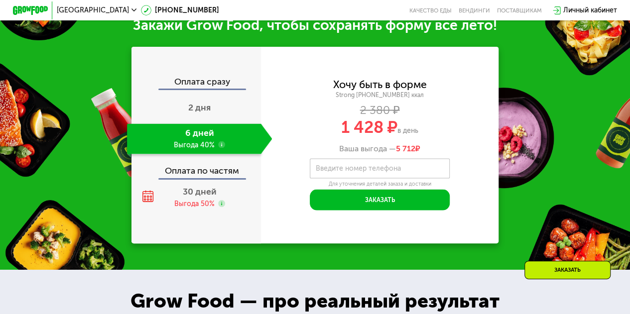
scroll to position [987, 0]
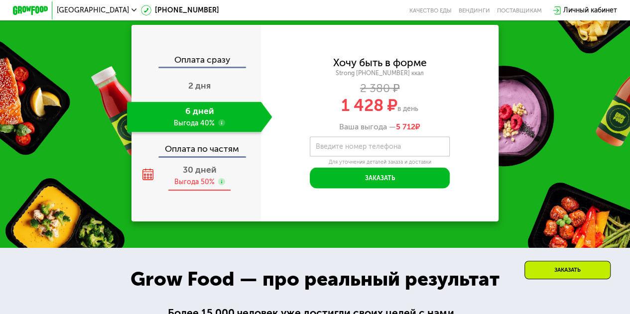
click at [195, 191] on div "30 дней Выгода 50%" at bounding box center [200, 175] width 146 height 30
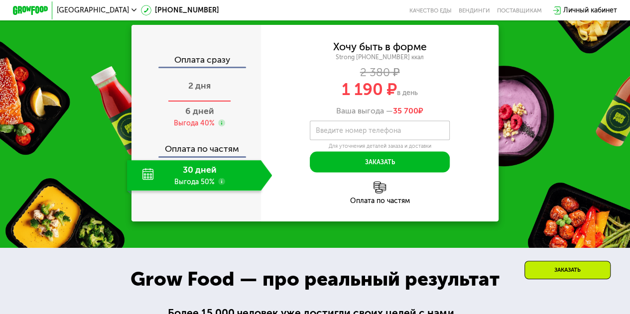
click at [200, 91] on span "2 дня" at bounding box center [199, 85] width 22 height 11
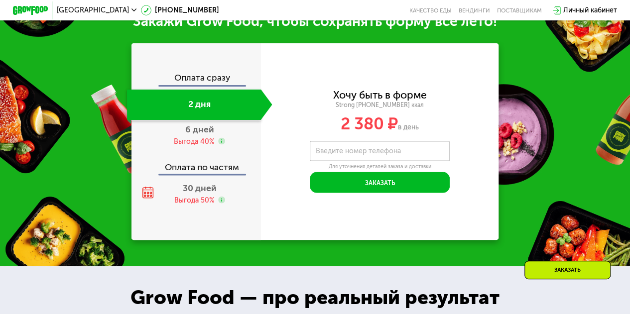
scroll to position [965, 0]
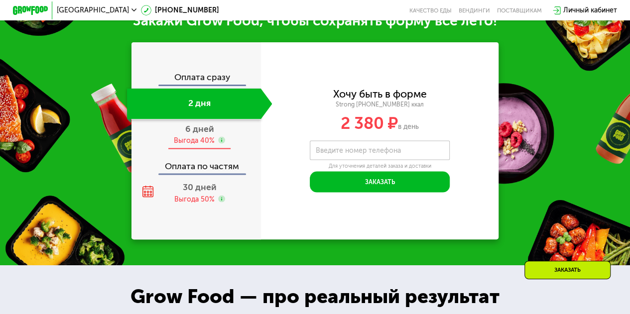
click at [189, 136] on div "Выгода 40%" at bounding box center [194, 140] width 41 height 9
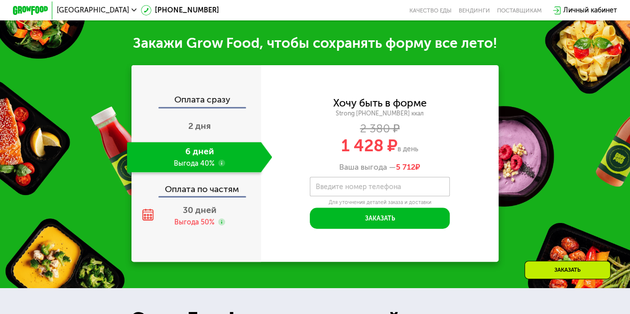
scroll to position [987, 0]
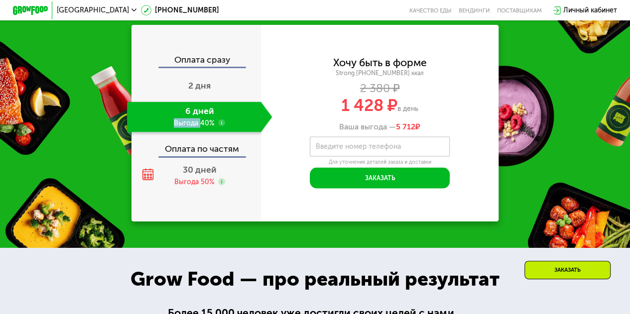
click at [189, 130] on div "6 дней Выгода 40%" at bounding box center [194, 117] width 134 height 30
click at [132, 7] on icon at bounding box center [134, 9] width 5 height 5
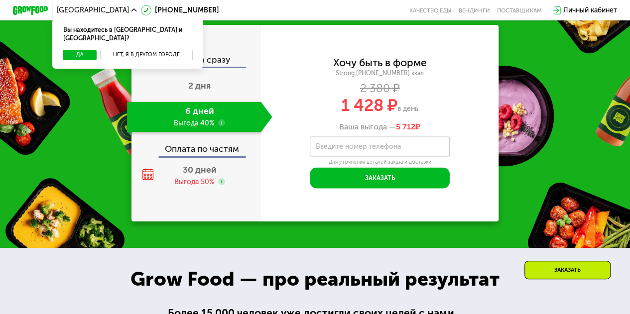
click at [125, 50] on button "Нет, я в другом городе" at bounding box center [146, 55] width 92 height 10
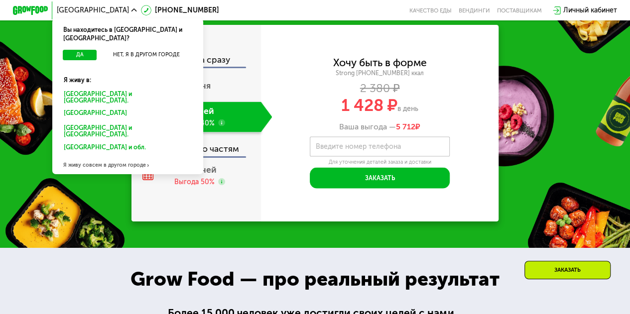
click at [118, 157] on div "Я живу совсем в другом городе" at bounding box center [127, 165] width 150 height 17
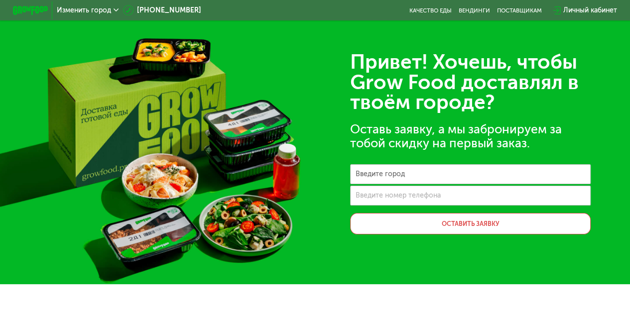
scroll to position [2, 0]
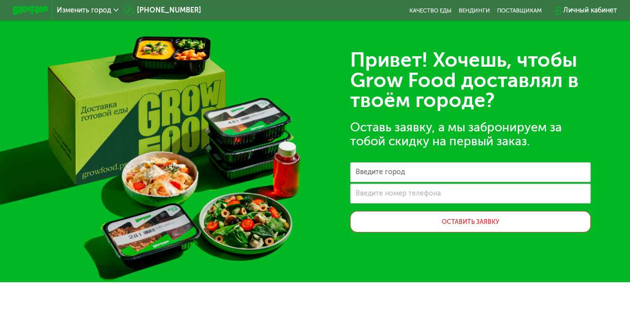
click at [87, 10] on span "Изменить город" at bounding box center [84, 10] width 54 height 7
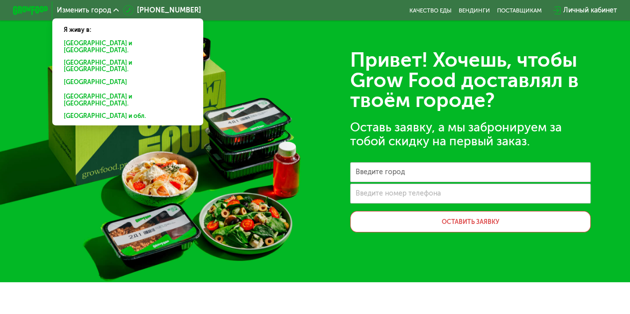
click at [86, 57] on div "Санкт-Петербурге и обл." at bounding box center [126, 66] width 137 height 18
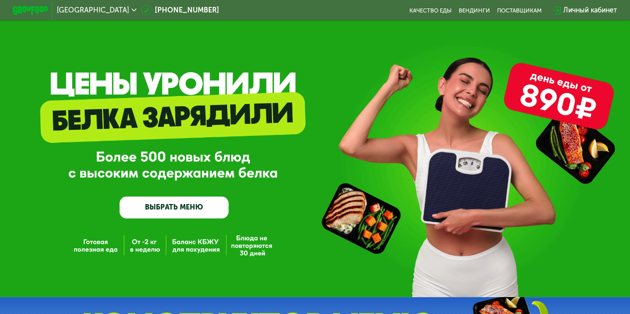
click at [28, 195] on div "GrowFood — доставка правильного питания ВЫБРАТЬ МЕНЮ" at bounding box center [315, 160] width 630 height 118
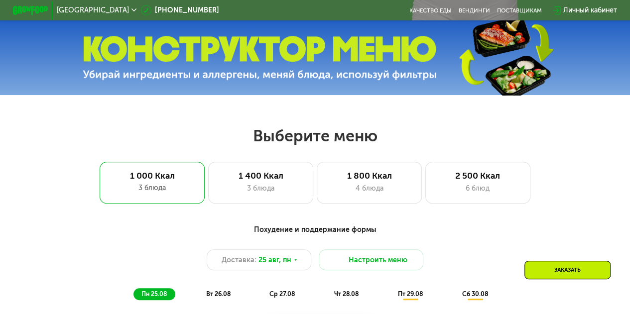
scroll to position [268, 0]
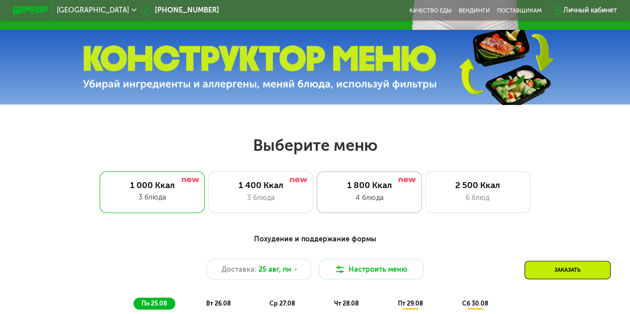
click at [369, 190] on div "1 800 Ккал" at bounding box center [369, 185] width 87 height 10
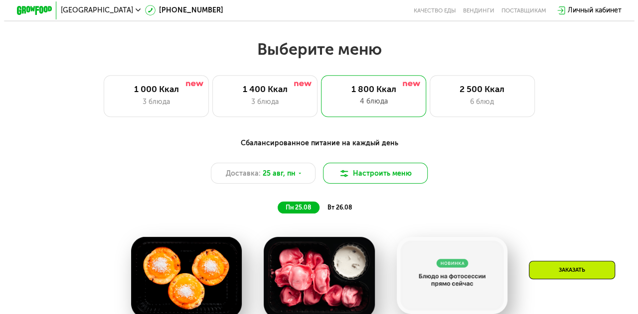
scroll to position [363, 0]
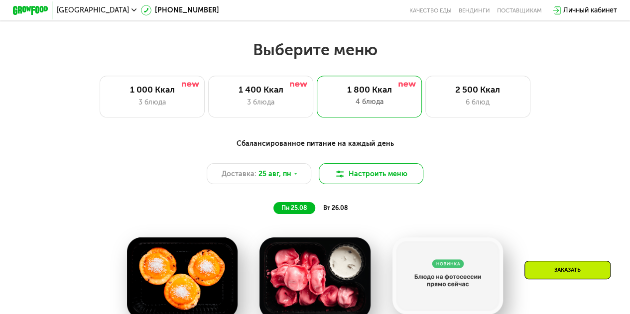
click at [365, 182] on button "Настроить меню" at bounding box center [371, 173] width 105 height 21
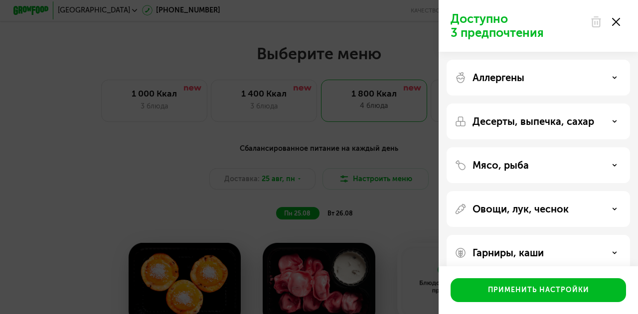
click at [526, 191] on div "Мясо, рыба" at bounding box center [538, 209] width 183 height 36
click at [616, 167] on icon at bounding box center [614, 165] width 5 height 5
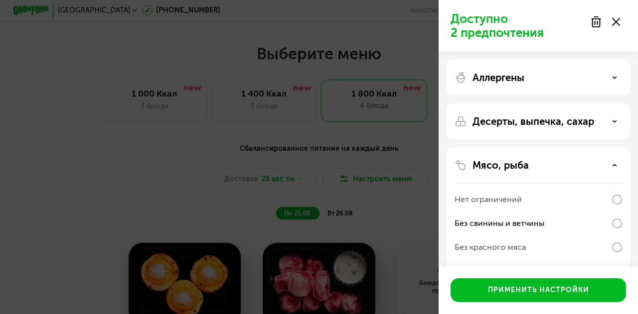
click at [616, 123] on icon at bounding box center [614, 121] width 5 height 5
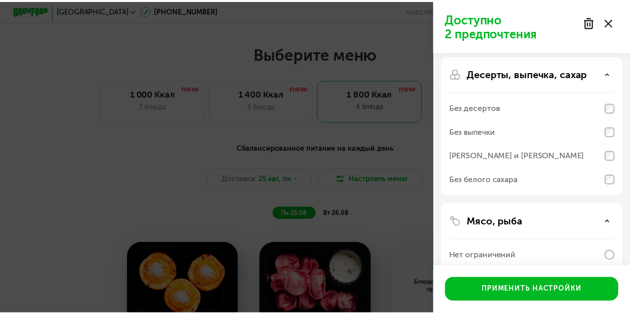
scroll to position [50, 0]
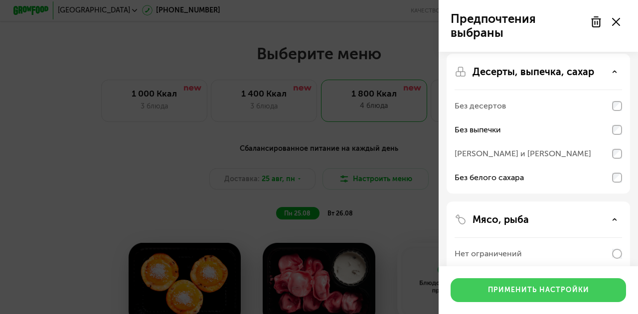
click at [541, 289] on div "Применить настройки" at bounding box center [538, 291] width 101 height 10
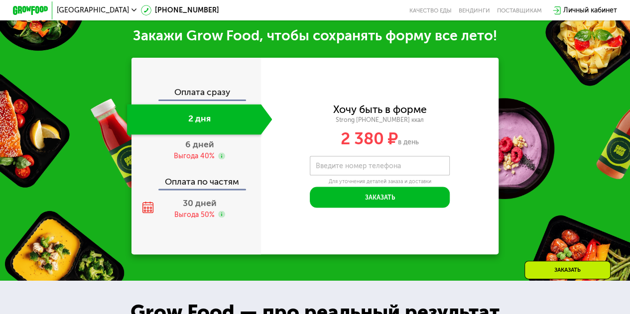
scroll to position [938, 0]
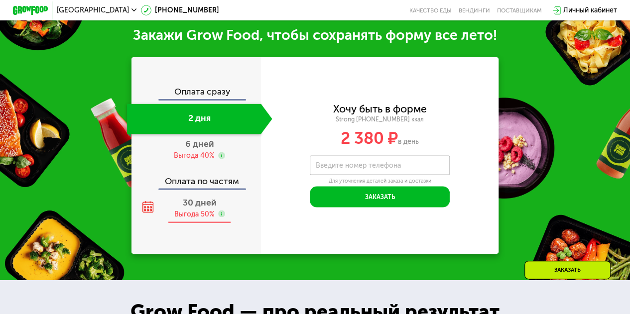
click at [183, 207] on span "30 дней" at bounding box center [200, 202] width 34 height 11
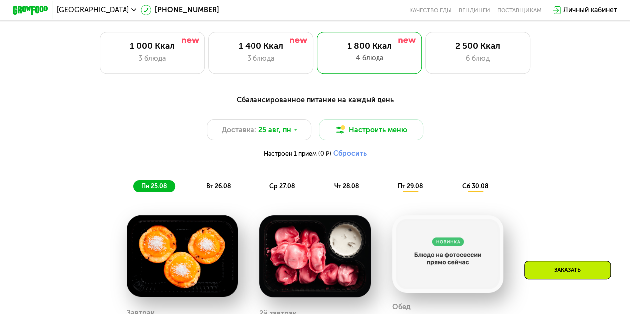
scroll to position [404, 0]
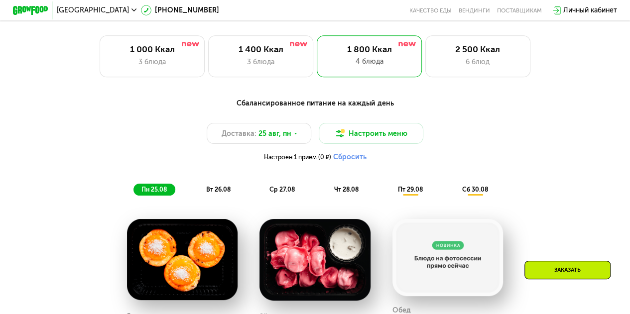
click at [211, 193] on span "вт 26.08" at bounding box center [218, 189] width 24 height 7
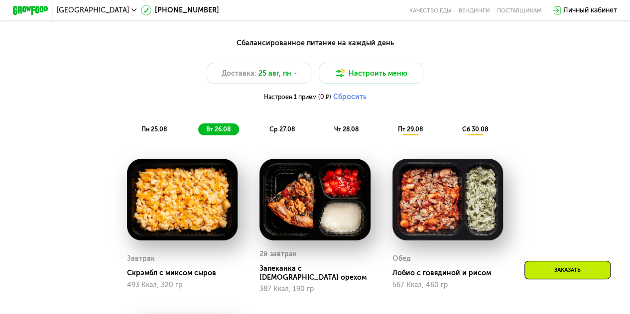
scroll to position [459, 0]
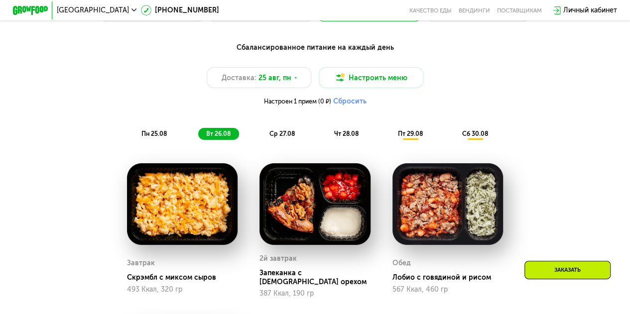
click at [284, 138] on span "ср 27.08" at bounding box center [282, 133] width 25 height 7
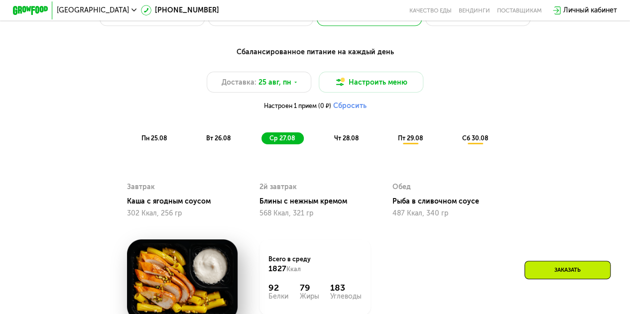
scroll to position [451, 0]
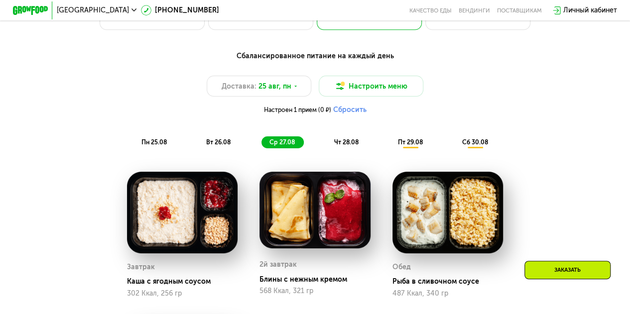
click at [351, 146] on span "чт 28.08" at bounding box center [346, 142] width 24 height 7
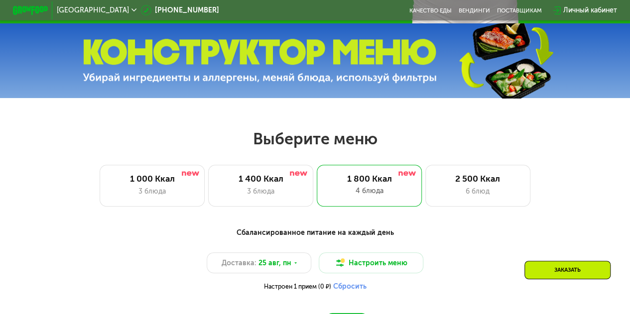
scroll to position [275, 0]
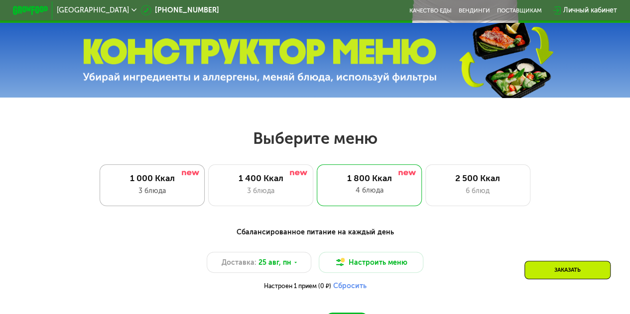
click at [155, 184] on div "1 000 Ккал" at bounding box center [152, 178] width 87 height 10
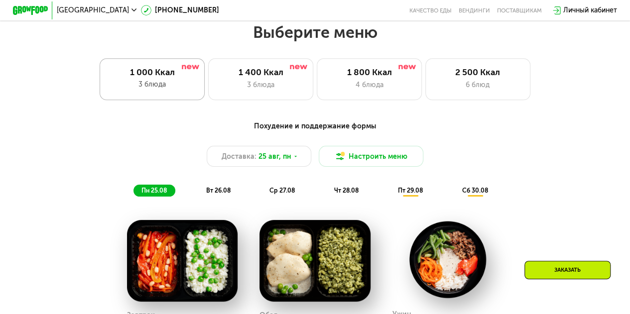
scroll to position [380, 0]
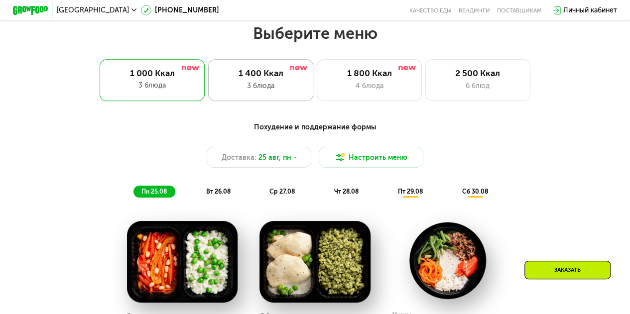
click at [258, 79] on div "1 400 Ккал" at bounding box center [261, 73] width 87 height 10
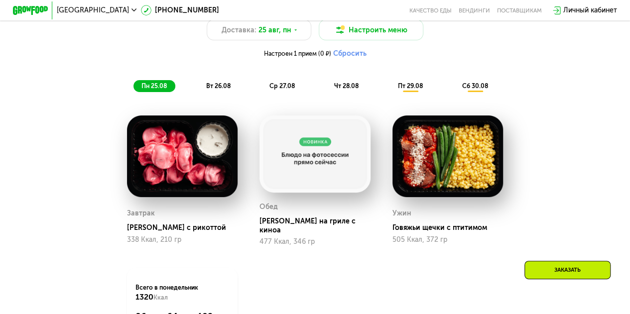
scroll to position [497, 0]
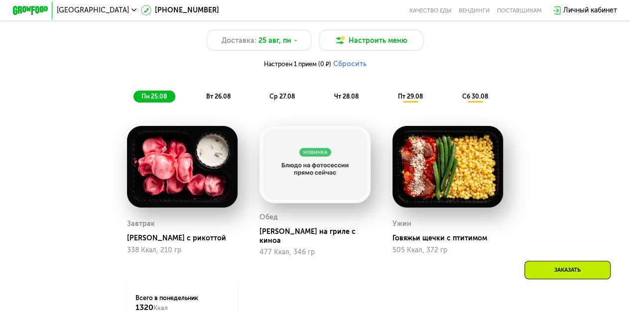
click at [215, 100] on span "вт 26.08" at bounding box center [218, 96] width 24 height 7
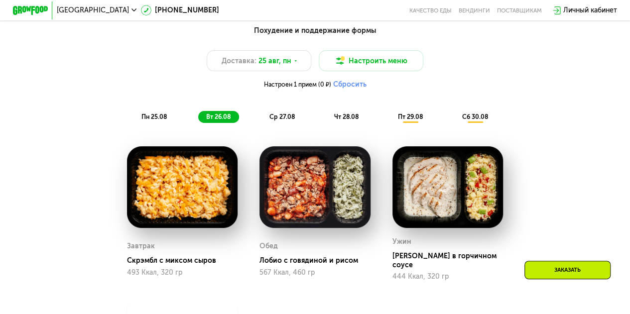
scroll to position [476, 0]
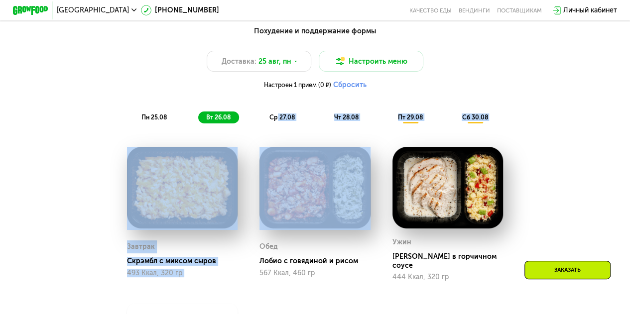
drag, startPoint x: 276, startPoint y: 135, endPoint x: 278, endPoint y: 125, distance: 10.7
click at [278, 125] on div "Похудение и поддержание формы Доставка: [DATE] Настроить меню Настроен 1 прием …" at bounding box center [314, 218] width 539 height 395
click at [278, 121] on span "ср 27.08" at bounding box center [282, 117] width 25 height 7
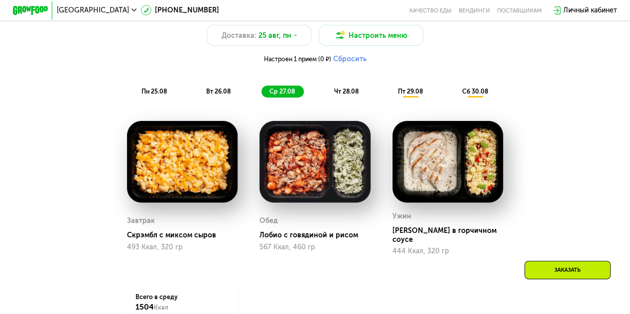
scroll to position [500, 0]
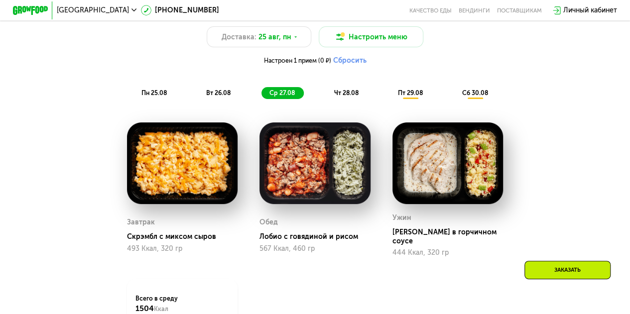
click at [390, 100] on div "чт 28.08" at bounding box center [410, 93] width 41 height 12
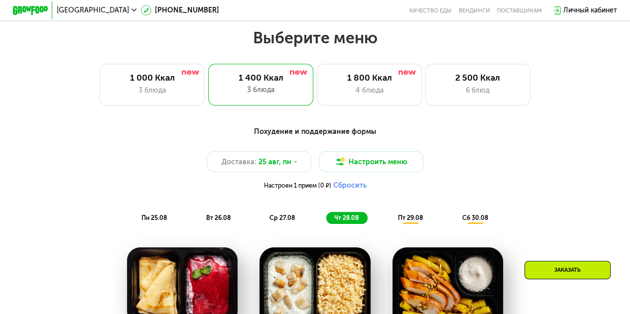
scroll to position [372, 0]
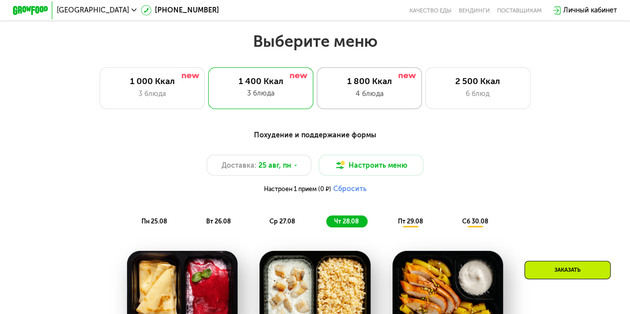
click at [345, 99] on div "4 блюда" at bounding box center [369, 94] width 87 height 10
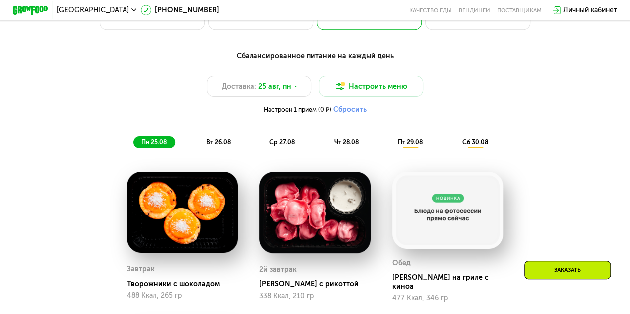
click at [216, 146] on span "вт 26.08" at bounding box center [218, 142] width 24 height 7
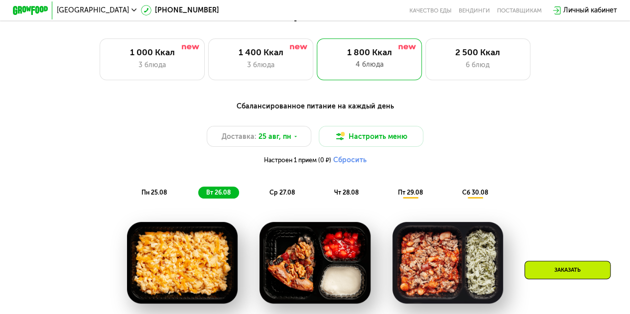
scroll to position [400, 0]
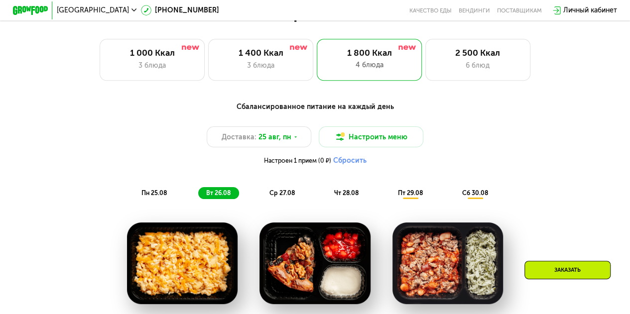
click at [291, 190] on div "Сбалансированное питание на каждый день Доставка: [DATE] Настроить меню Настрое…" at bounding box center [315, 151] width 518 height 98
click at [326, 200] on div "ср 27.08" at bounding box center [346, 193] width 41 height 12
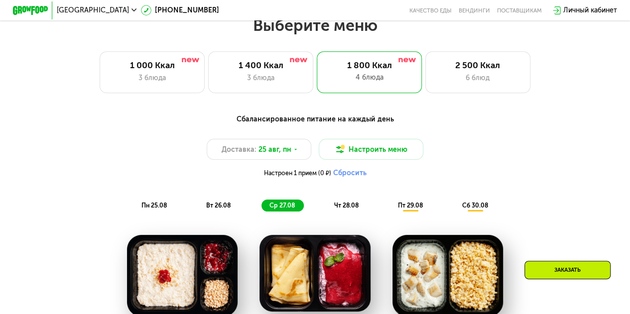
scroll to position [387, 0]
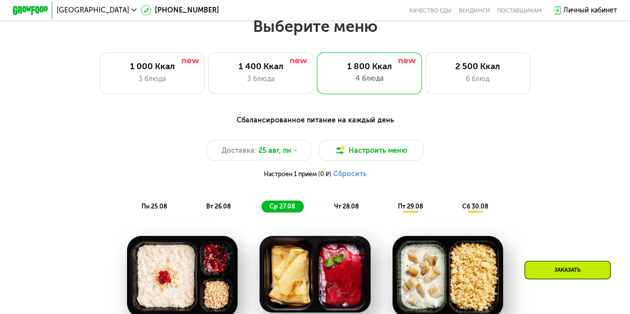
click at [345, 208] on span "чт 28.08" at bounding box center [346, 206] width 24 height 7
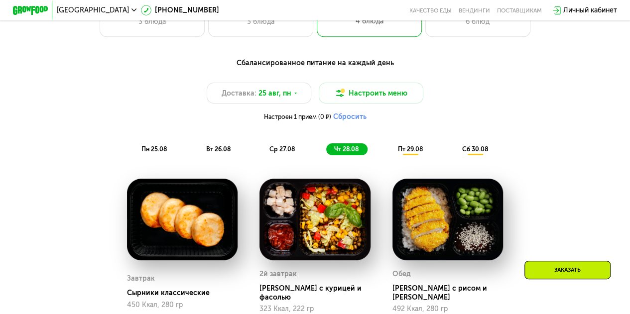
scroll to position [444, 0]
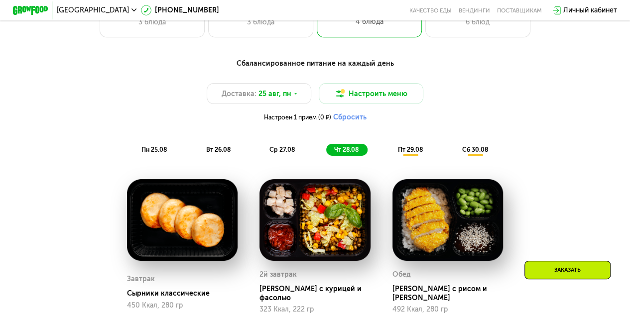
click at [416, 153] on span "пт 29.08" at bounding box center [410, 149] width 25 height 7
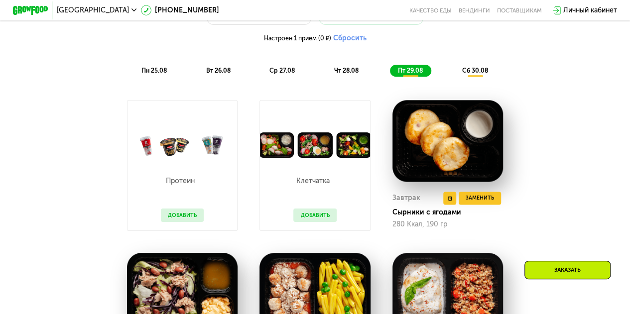
scroll to position [527, 0]
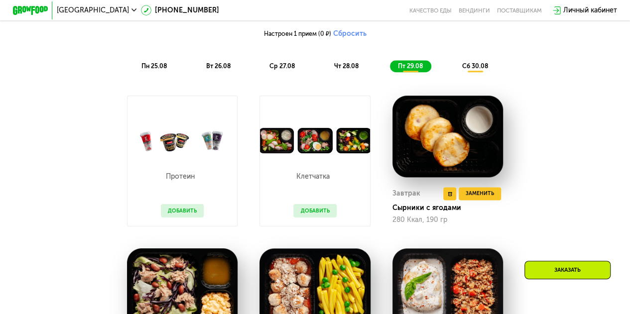
click at [438, 148] on img at bounding box center [448, 137] width 111 height 82
click at [471, 155] on img at bounding box center [448, 137] width 111 height 82
click at [438, 146] on img at bounding box center [448, 137] width 111 height 82
drag, startPoint x: 438, startPoint y: 146, endPoint x: 488, endPoint y: 99, distance: 68.4
click at [488, 99] on div "Завтрак Удалить Завтрак Заменить Заменить Завтрак Сырники с ягодами 280 Ккал, 1…" at bounding box center [448, 161] width 133 height 153
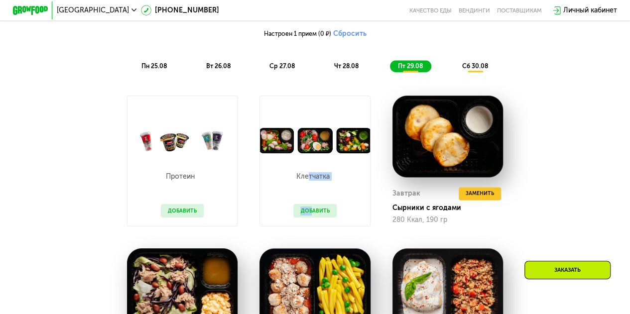
drag, startPoint x: 308, startPoint y: 169, endPoint x: 307, endPoint y: 220, distance: 50.4
click at [307, 220] on div "Клетчатка Добавить" at bounding box center [315, 189] width 60 height 73
click at [307, 217] on button "Добавить" at bounding box center [315, 210] width 43 height 13
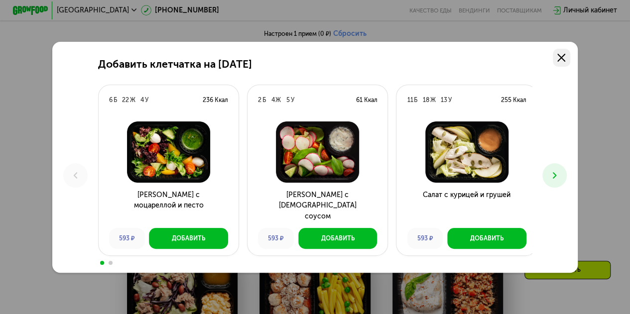
click at [563, 54] on icon at bounding box center [562, 58] width 8 height 8
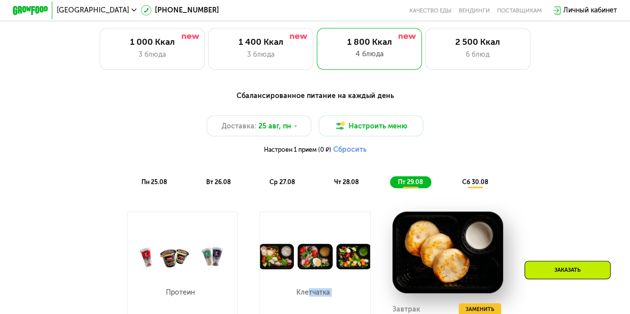
scroll to position [403, 0]
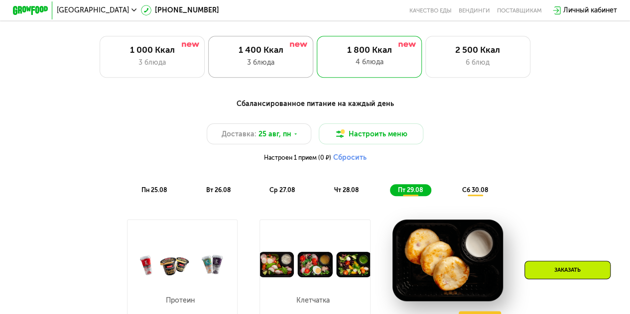
click at [263, 53] on div "1 400 Ккал" at bounding box center [261, 50] width 87 height 10
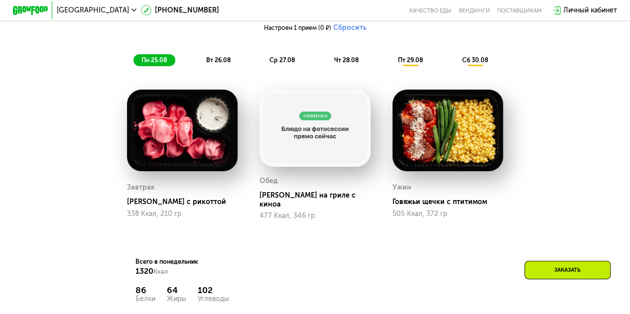
scroll to position [531, 0]
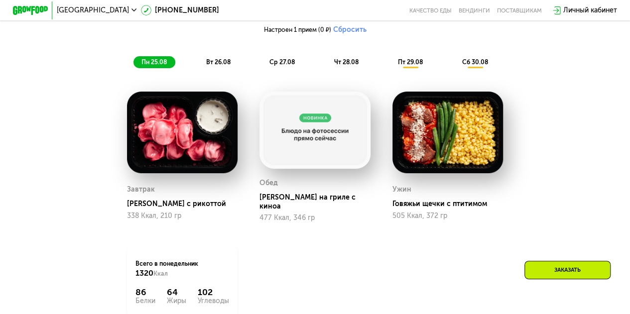
click at [228, 66] on span "вт 26.08" at bounding box center [218, 61] width 24 height 7
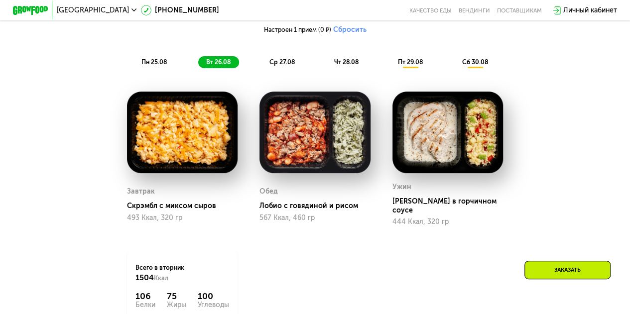
click at [276, 65] on span "ср 27.08" at bounding box center [282, 61] width 25 height 7
click at [334, 64] on span "чт 28.08" at bounding box center [346, 61] width 24 height 7
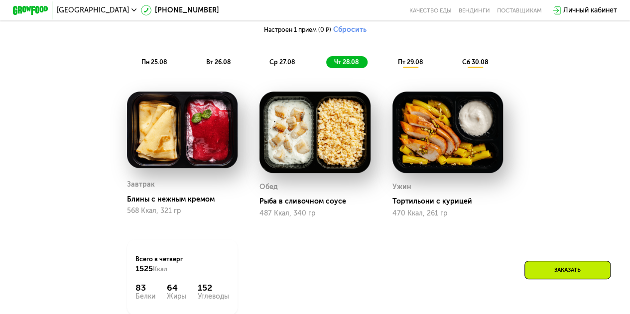
click at [419, 65] on span "пт 29.08" at bounding box center [410, 61] width 25 height 7
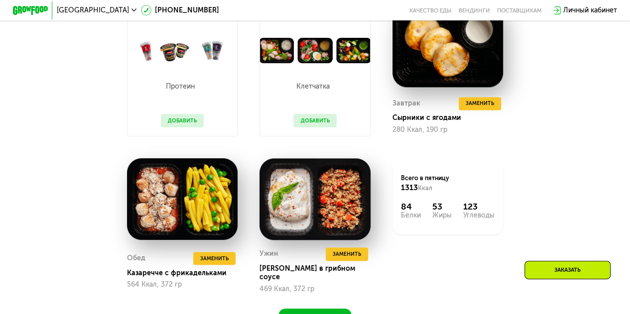
scroll to position [618, 0]
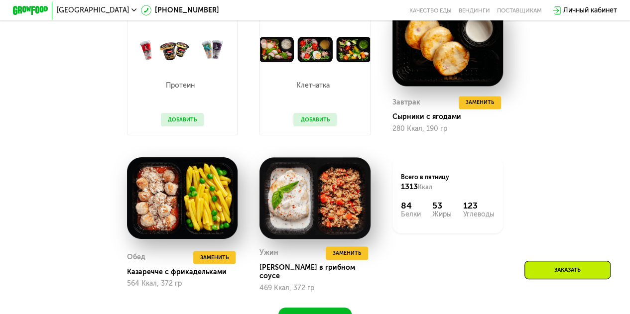
click at [312, 126] on button "Добавить" at bounding box center [315, 119] width 43 height 13
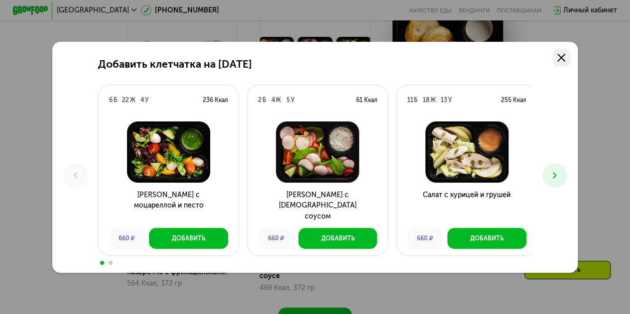
click at [564, 58] on use at bounding box center [562, 58] width 8 height 8
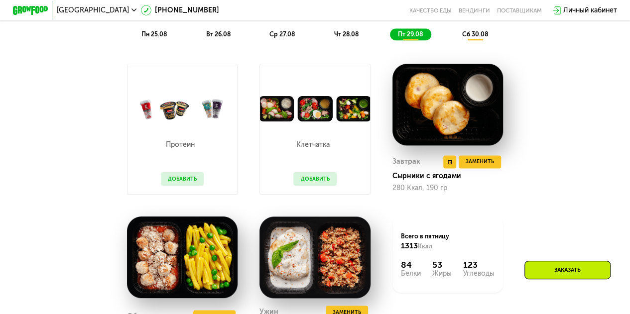
scroll to position [559, 0]
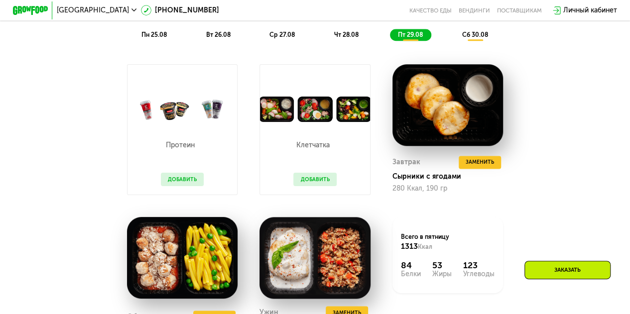
click at [474, 38] on span "сб 30.08" at bounding box center [475, 34] width 26 height 7
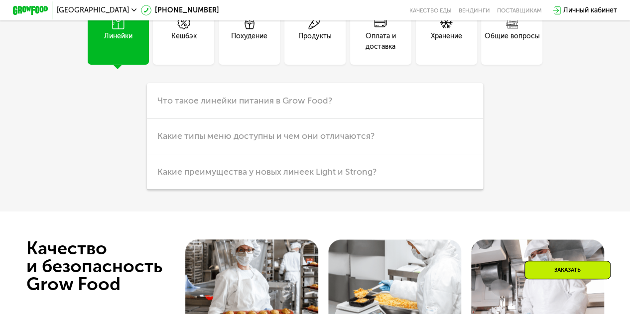
scroll to position [2262, 0]
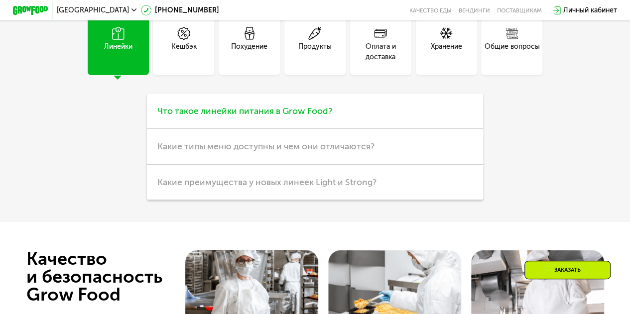
click at [243, 117] on span "Что такое линейки питания в Grow Food?" at bounding box center [244, 111] width 175 height 11
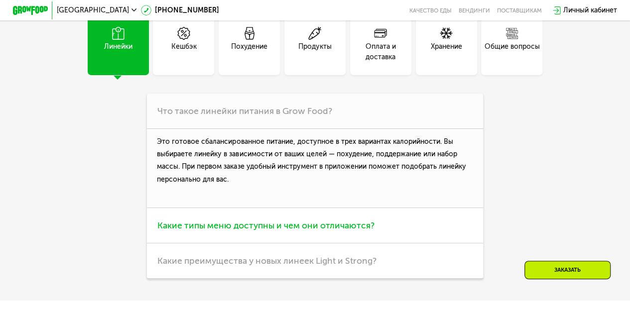
click at [201, 231] on span "Какие типы меню доступны и чем они отличаются?" at bounding box center [265, 225] width 217 height 11
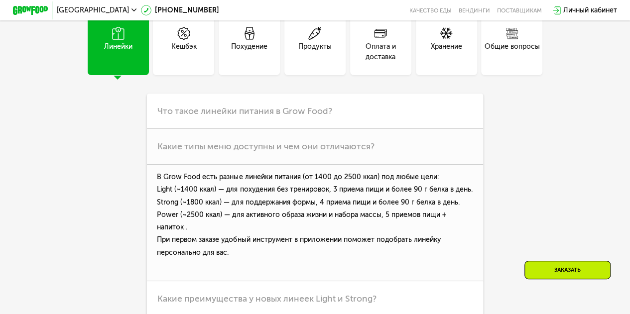
click at [164, 70] on div "Кешбэк" at bounding box center [183, 44] width 61 height 61
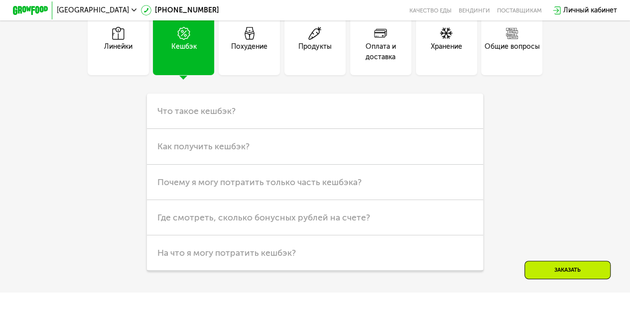
click at [234, 62] on div "Похудение" at bounding box center [249, 51] width 36 height 21
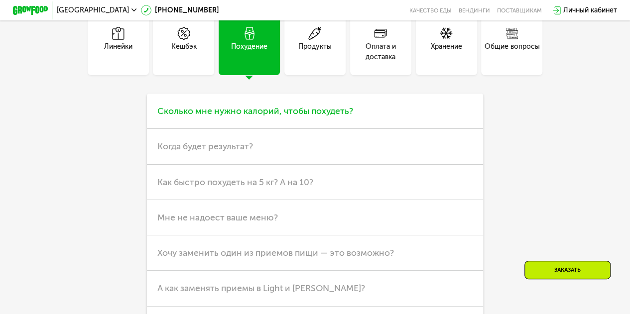
click at [229, 129] on h3 "Сколько мне нужно калорий, чтобы похудеть?" at bounding box center [315, 111] width 336 height 35
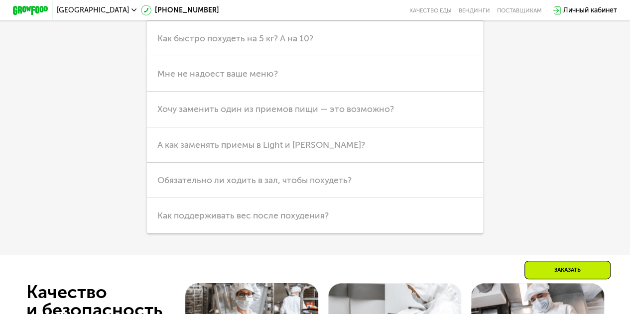
scroll to position [2471, 0]
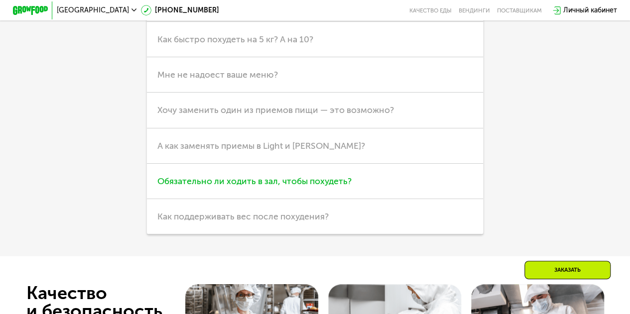
click at [215, 199] on h3 "Обязательно ли ходить в зал, чтобы похудеть?" at bounding box center [315, 181] width 336 height 35
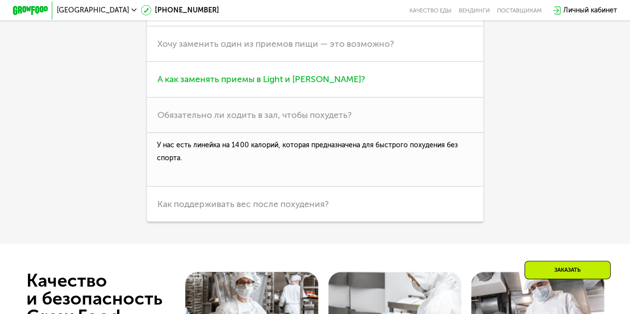
click at [260, 85] on span "А как заменять приемы в Light и [PERSON_NAME]?" at bounding box center [261, 79] width 208 height 11
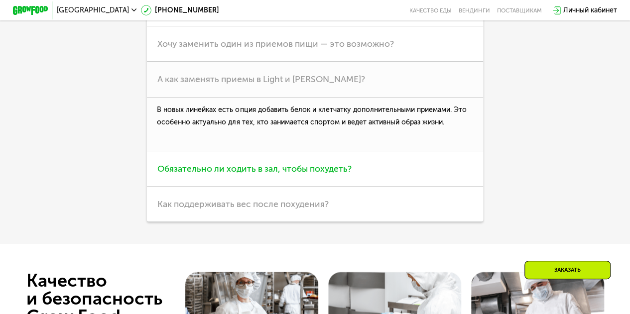
click at [224, 174] on span "Обязательно ли ходить в зал, чтобы похудеть?" at bounding box center [254, 168] width 194 height 11
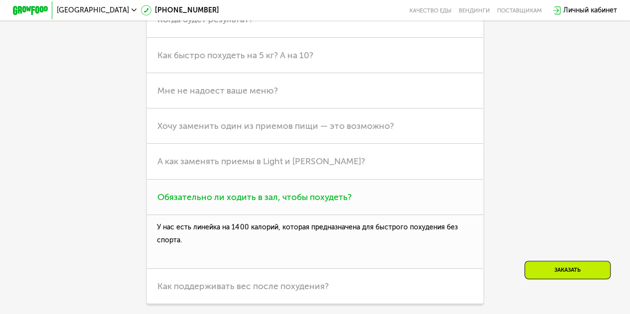
scroll to position [2388, 0]
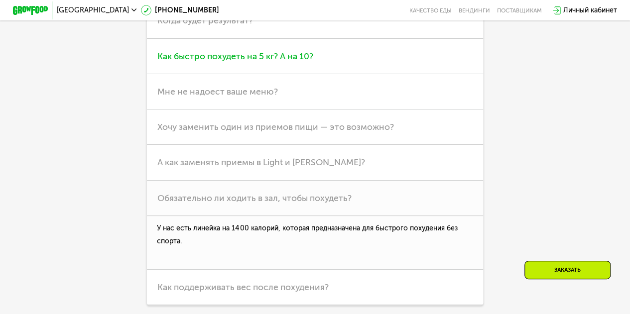
click at [237, 62] on span "Как быстро похудеть на 5 кг? А на 10?" at bounding box center [235, 56] width 156 height 11
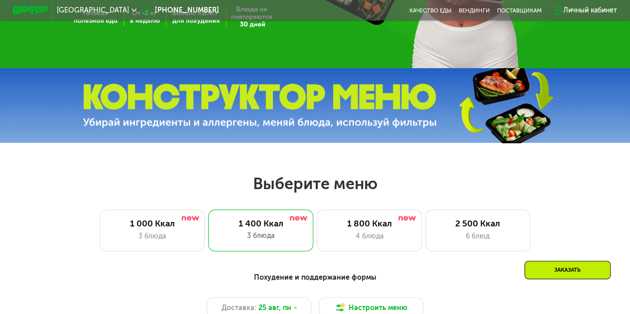
scroll to position [232, 0]
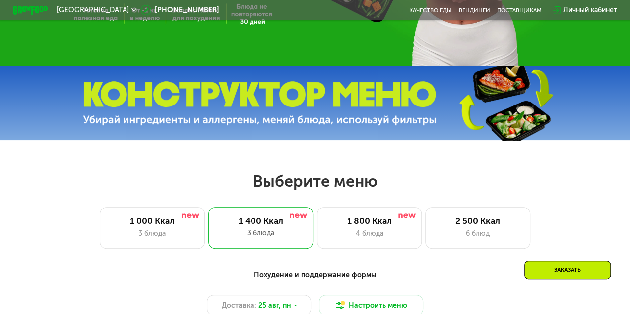
click at [225, 104] on img at bounding box center [260, 103] width 354 height 44
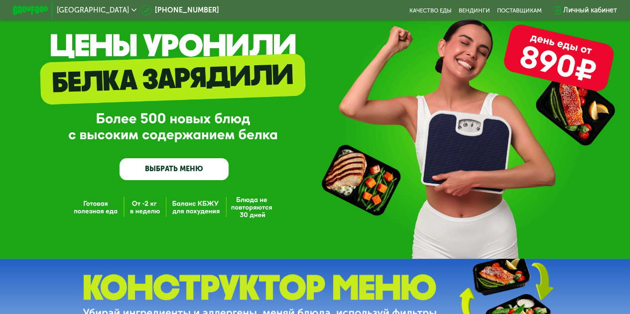
scroll to position [0, 0]
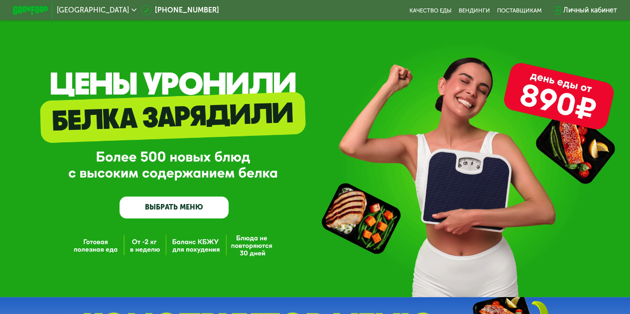
click at [178, 212] on link "ВЫБРАТЬ МЕНЮ" at bounding box center [174, 208] width 109 height 22
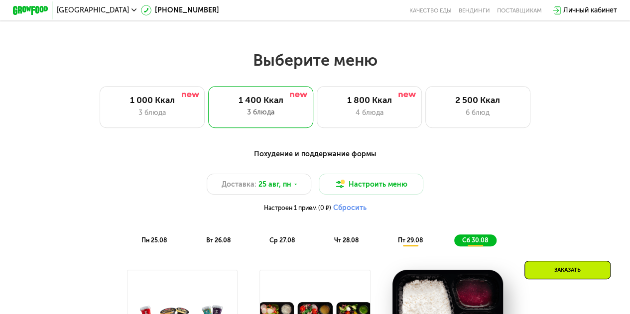
scroll to position [335, 0]
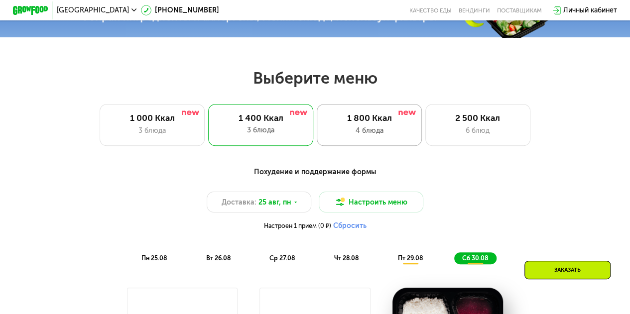
click at [348, 120] on div "1 800 Ккал" at bounding box center [369, 118] width 87 height 10
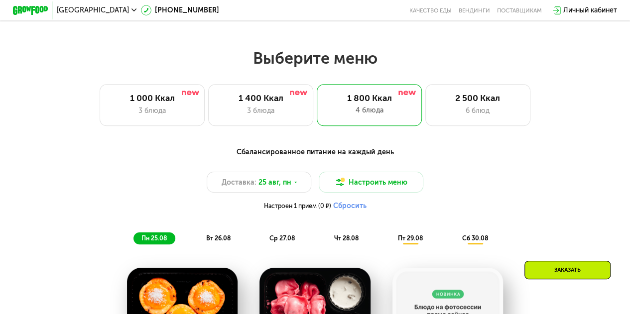
scroll to position [355, 0]
click at [257, 104] on div "1 400 Ккал" at bounding box center [261, 98] width 87 height 10
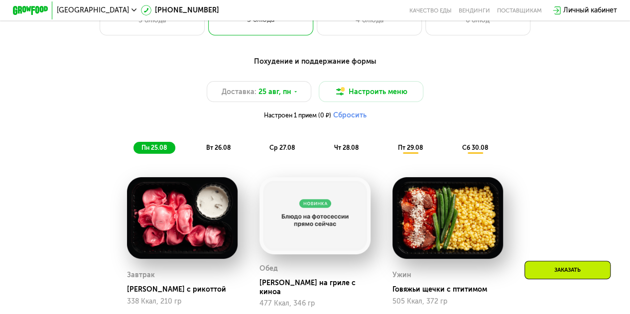
scroll to position [447, 0]
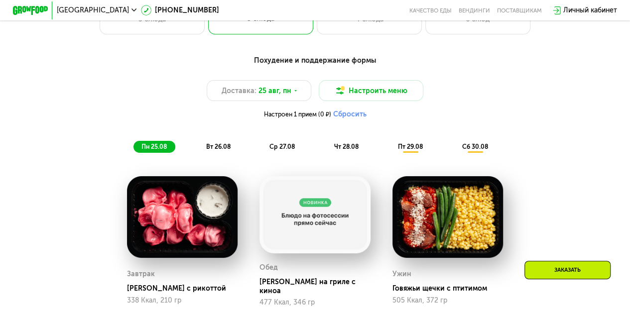
click at [223, 150] on span "вт 26.08" at bounding box center [218, 146] width 24 height 7
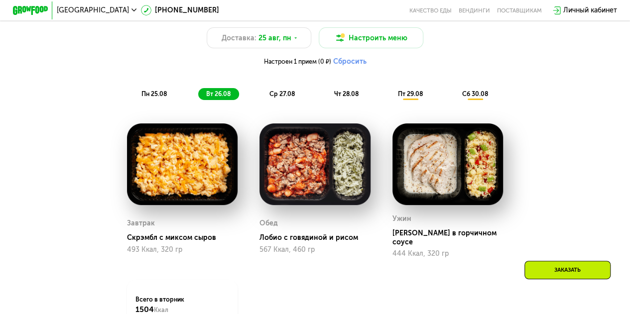
click at [326, 93] on div "ср 27.08" at bounding box center [346, 94] width 41 height 12
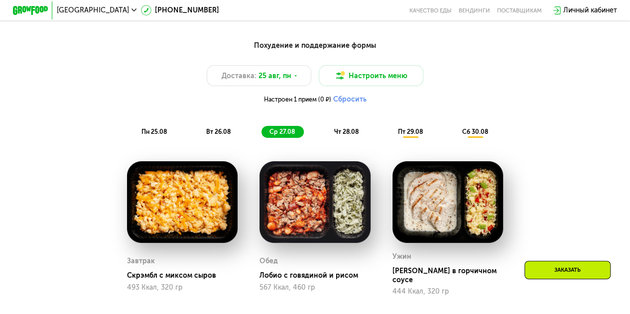
scroll to position [458, 0]
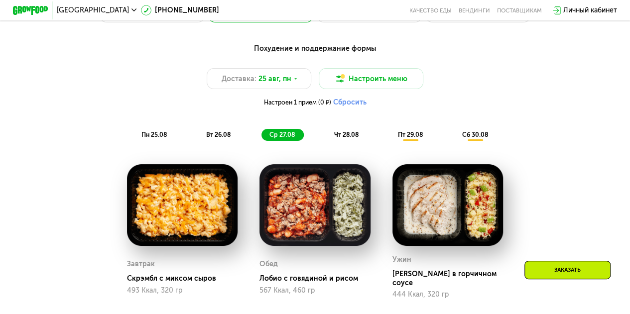
click at [351, 138] on span "чт 28.08" at bounding box center [346, 134] width 24 height 7
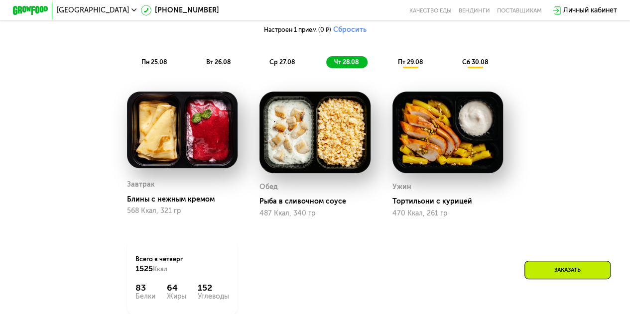
scroll to position [511, 0]
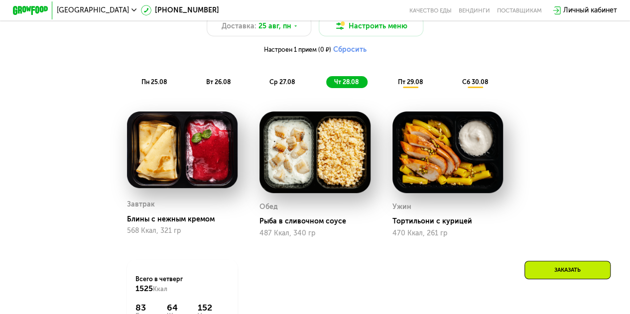
click at [421, 83] on span "пт 29.08" at bounding box center [410, 81] width 25 height 7
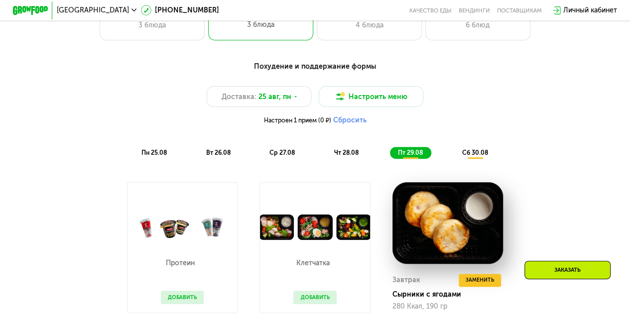
scroll to position [427, 0]
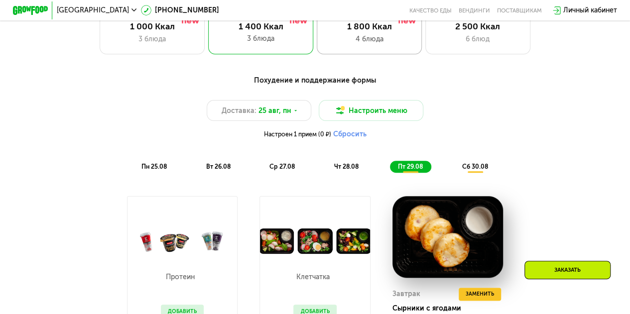
click at [367, 27] on div "1 800 Ккал" at bounding box center [369, 26] width 87 height 10
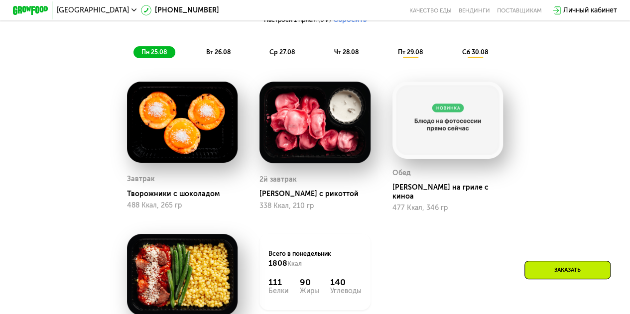
scroll to position [540, 0]
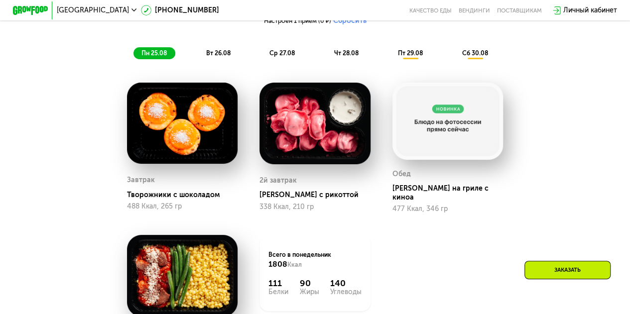
click at [214, 57] on span "вт 26.08" at bounding box center [218, 52] width 24 height 7
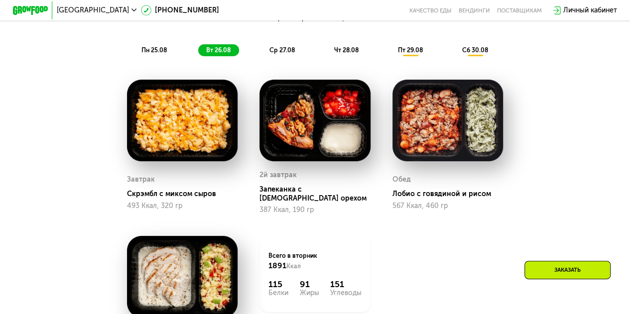
scroll to position [529, 0]
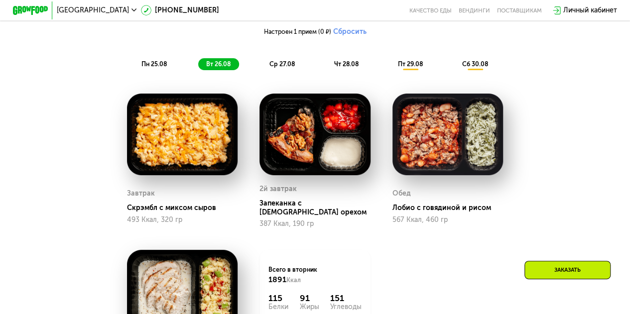
click at [285, 68] on span "ср 27.08" at bounding box center [282, 63] width 25 height 7
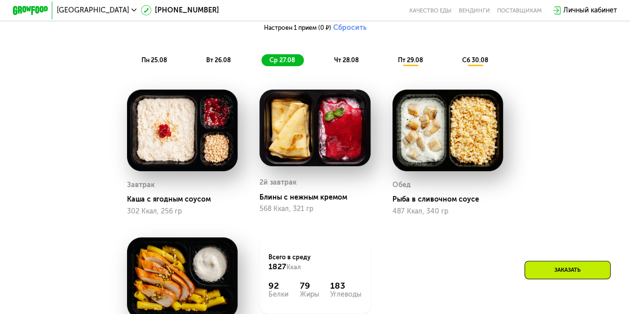
scroll to position [531, 0]
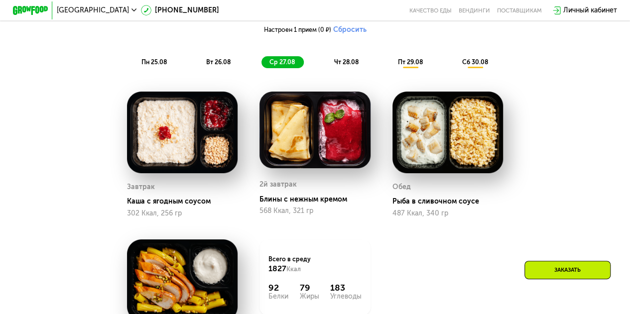
click at [390, 62] on div "чт 28.08" at bounding box center [410, 62] width 41 height 12
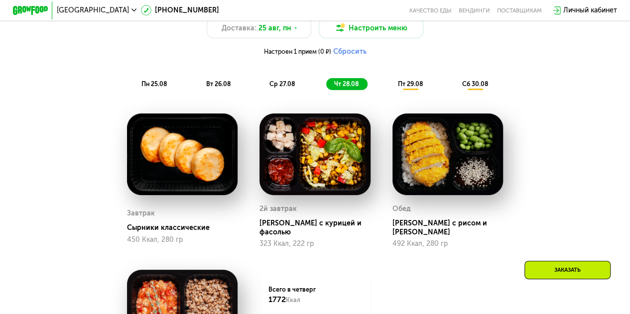
scroll to position [510, 0]
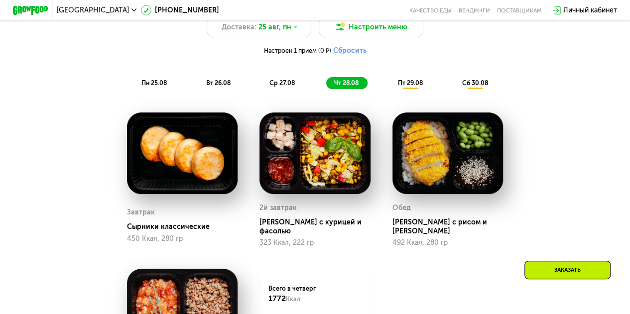
click at [417, 95] on div "Сбалансированное питание на каждый день Доставка: [DATE] Настроить меню Настрое…" at bounding box center [315, 41] width 529 height 108
click at [416, 86] on span "пт 29.08" at bounding box center [410, 82] width 25 height 7
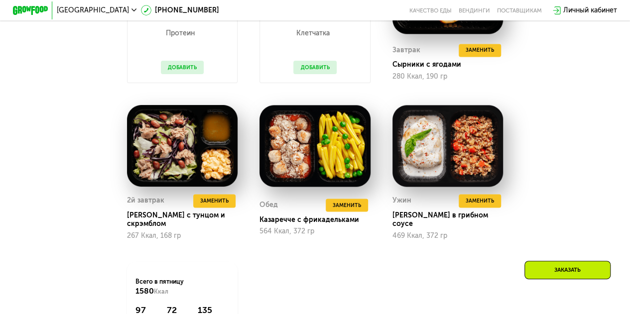
scroll to position [671, 0]
